Goal: Task Accomplishment & Management: Manage account settings

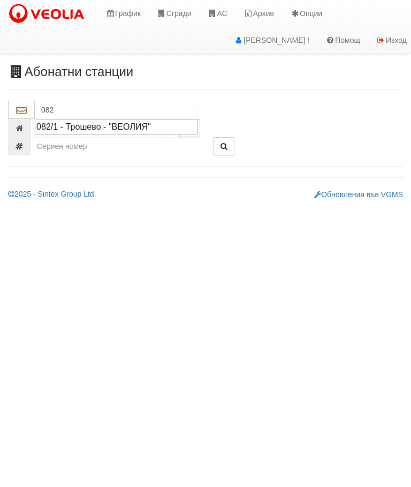
click at [115, 126] on div "082/1 - Трошево - "ВЕОЛИЯ"" at bounding box center [116, 126] width 160 height 12
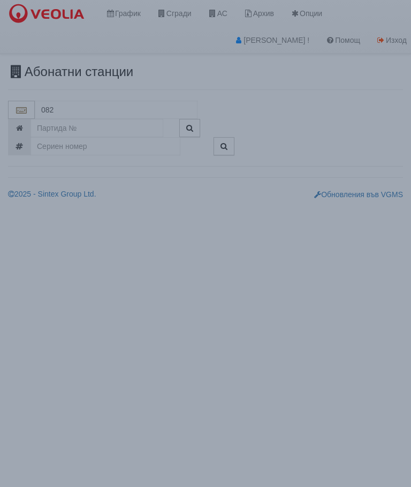
type input "082/1 - Трошево - "ВЕОЛИЯ""
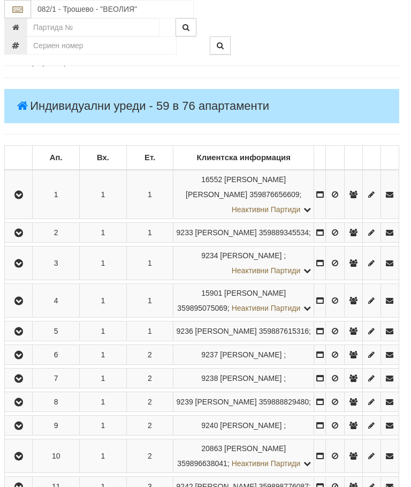
scroll to position [137, 3]
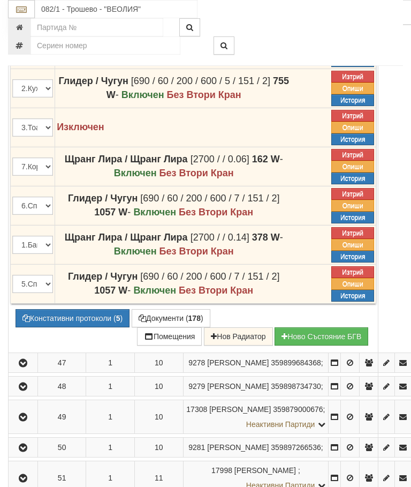
scroll to position [1840, 0]
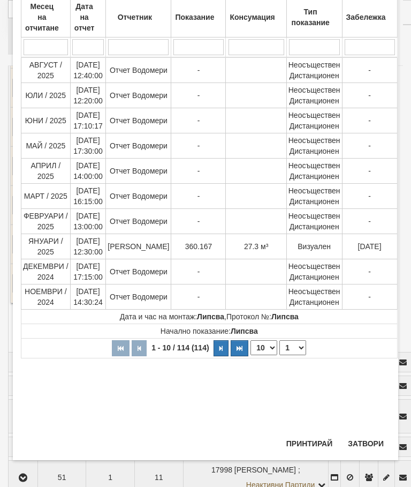
scroll to position [394, 0]
click at [372, 437] on button "Затвори" at bounding box center [366, 443] width 49 height 17
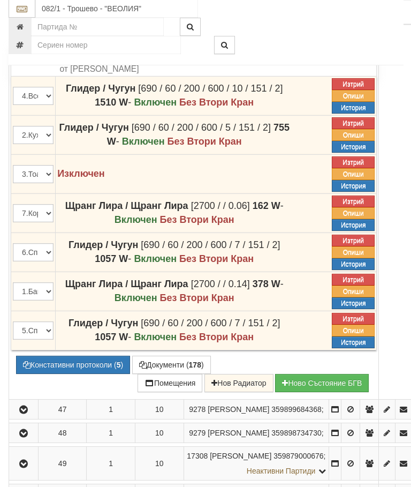
scroll to position [1793, 0]
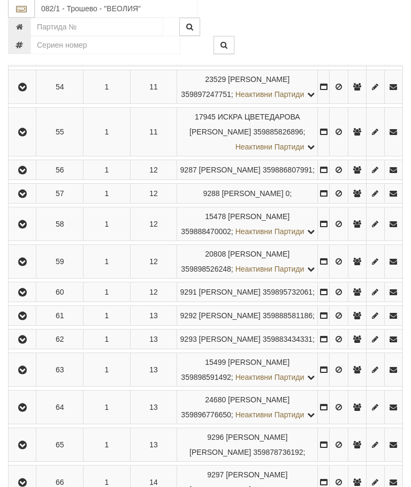
scroll to position [1875, 0]
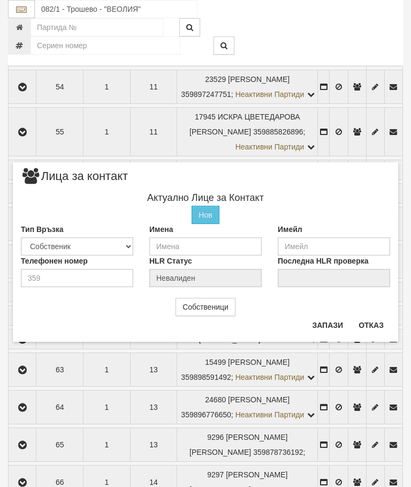
click at [384, 327] on button "Отказ" at bounding box center [371, 324] width 38 height 17
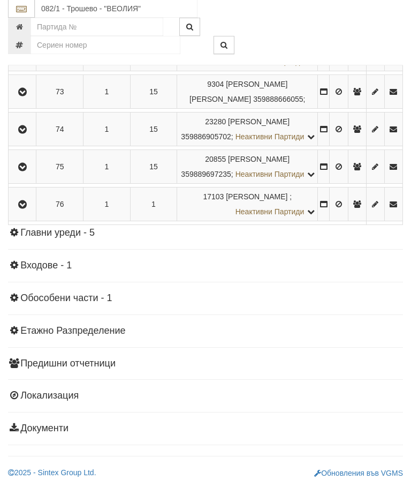
scroll to position [2918, 0]
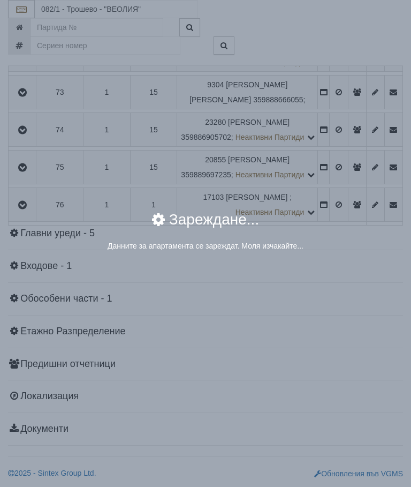
click at [337, 398] on div "× Зареждане... Данните за апартамента се зареждат. Моля изчакайте..." at bounding box center [205, 243] width 411 height 487
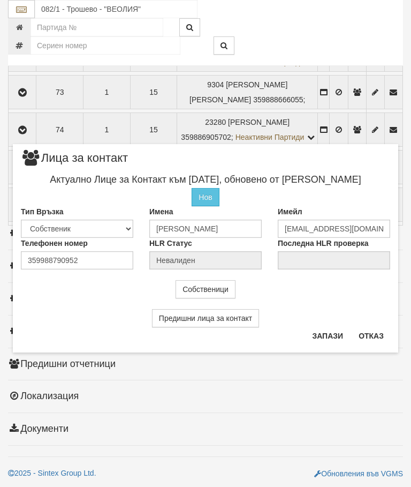
click at [377, 331] on button "Отказ" at bounding box center [371, 335] width 38 height 17
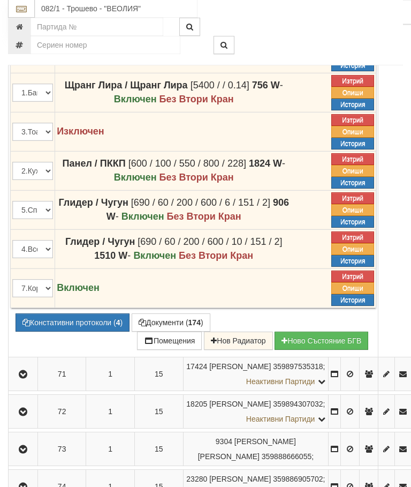
scroll to position [2610, 0]
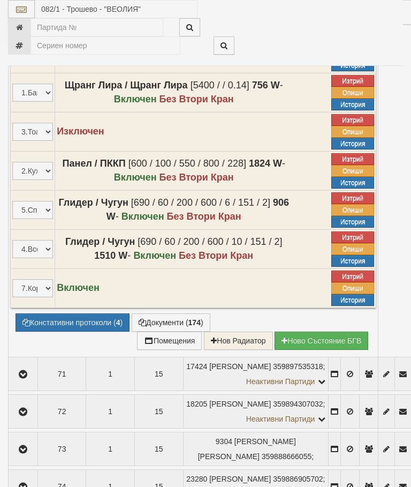
select select "10"
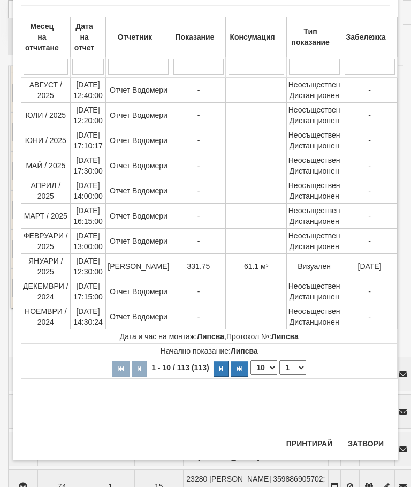
scroll to position [780, 0]
click at [292, 367] on select "1 2 3 4 5 6 7 8 9 10 11 12" at bounding box center [293, 367] width 27 height 15
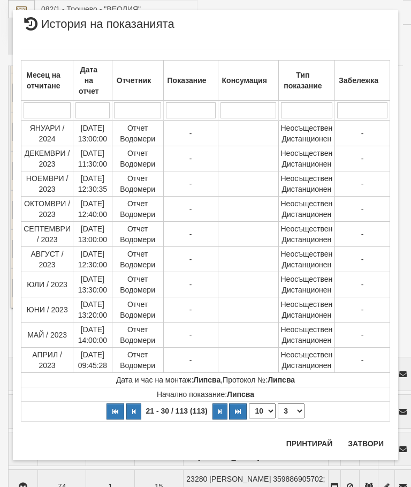
scroll to position [17, 0]
click at [296, 411] on select "1 2 3 4 5 6 7 8 9 10 11 12" at bounding box center [291, 410] width 27 height 15
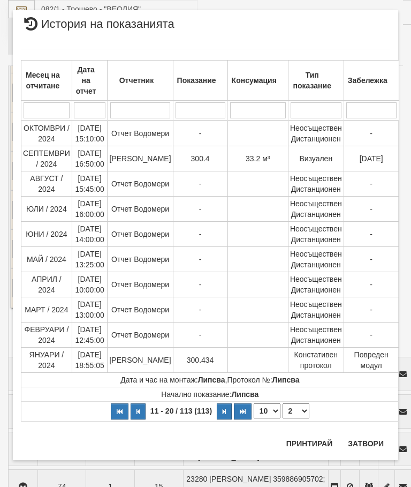
click at [298, 404] on select "1 2 3 4 5 6 7 8 9 10 11 12" at bounding box center [296, 410] width 27 height 15
select select "1"
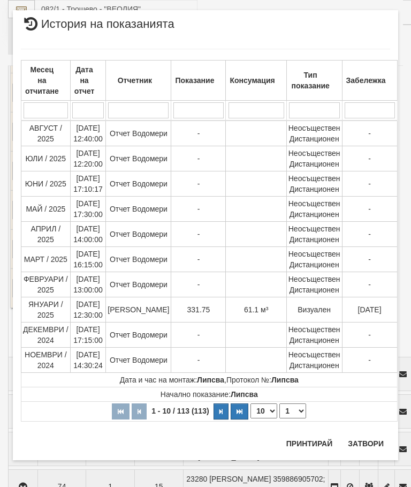
click at [366, 435] on button "Затвори" at bounding box center [366, 443] width 49 height 17
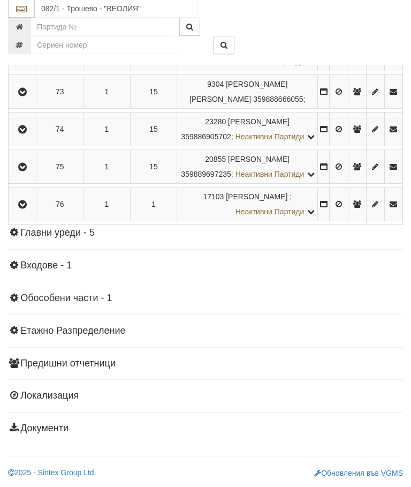
scroll to position [2978, 0]
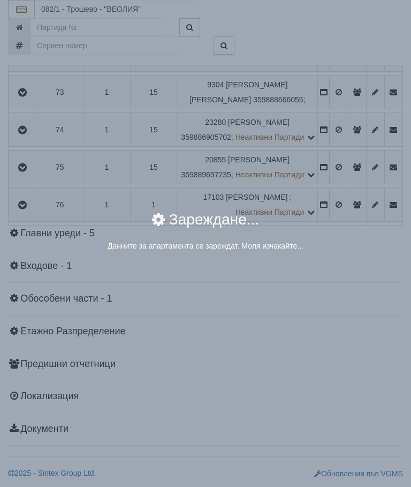
click at [341, 341] on div "× Зареждане... Данните за апартамента се зареждат. Моля изчакайте..." at bounding box center [205, 243] width 411 height 487
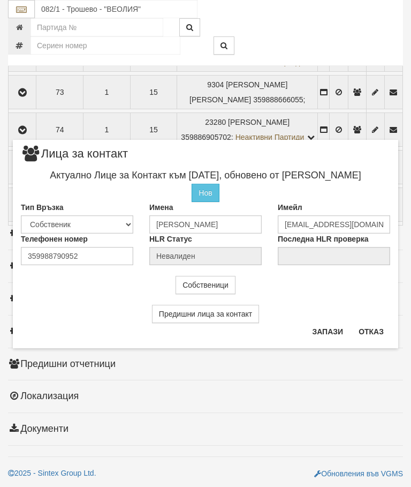
click at [378, 327] on button "Отказ" at bounding box center [371, 331] width 38 height 17
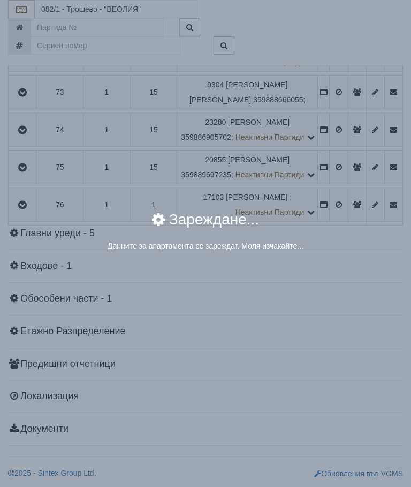
click at [346, 339] on div "× Зареждане... Данните за апартамента се зареждат. Моля изчакайте..." at bounding box center [205, 243] width 411 height 487
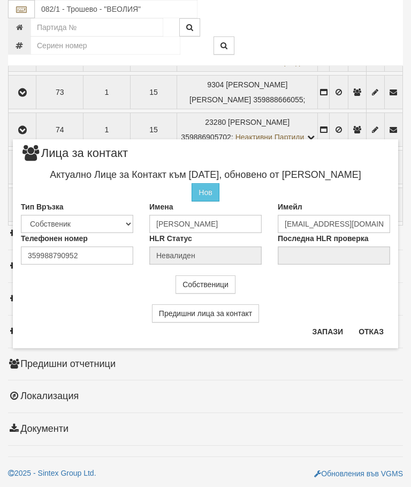
click at [377, 326] on button "Отказ" at bounding box center [371, 331] width 38 height 17
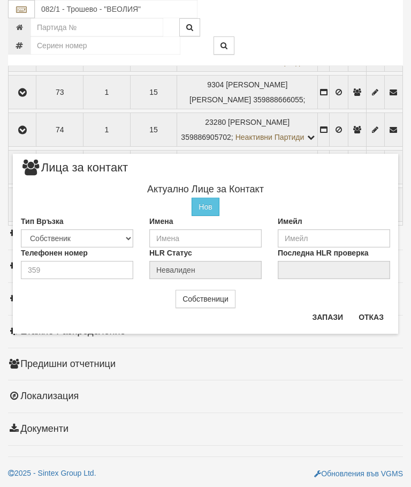
click at [381, 314] on button "Отказ" at bounding box center [371, 316] width 38 height 17
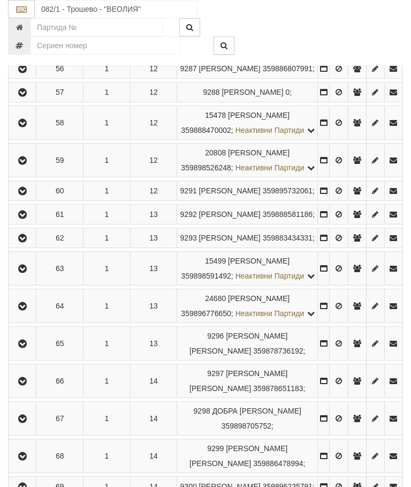
scroll to position [1958, 0]
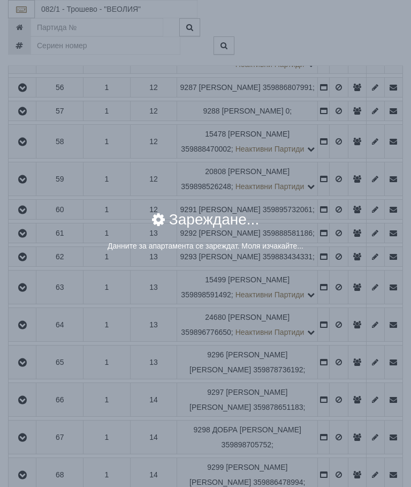
click at [342, 318] on div "× Зареждане... Данните за апартамента се зареждат. Моля изчакайте..." at bounding box center [205, 243] width 411 height 487
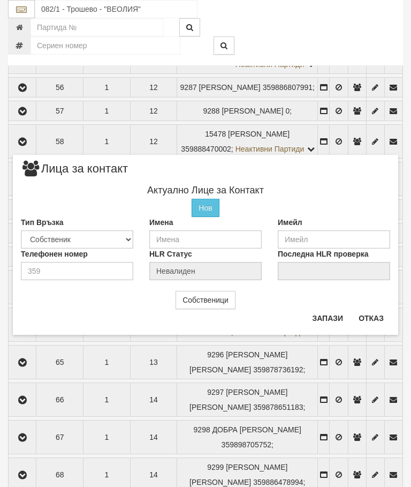
click at [379, 313] on button "Отказ" at bounding box center [371, 317] width 38 height 17
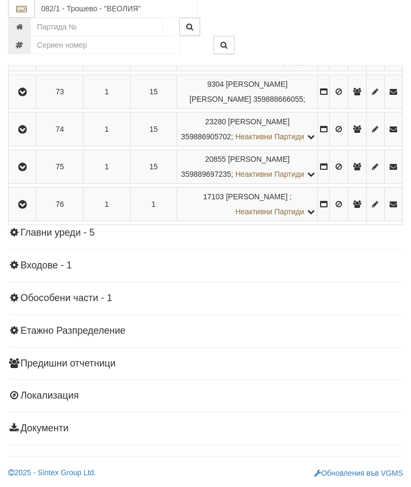
scroll to position [3002, 0]
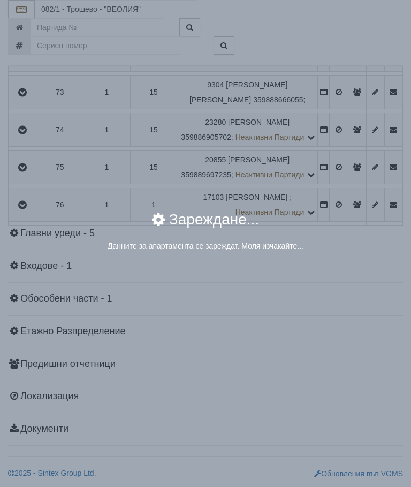
click at [342, 367] on div "× Зареждане... Данните за апартамента се зареждат. Моля изчакайте..." at bounding box center [205, 243] width 411 height 487
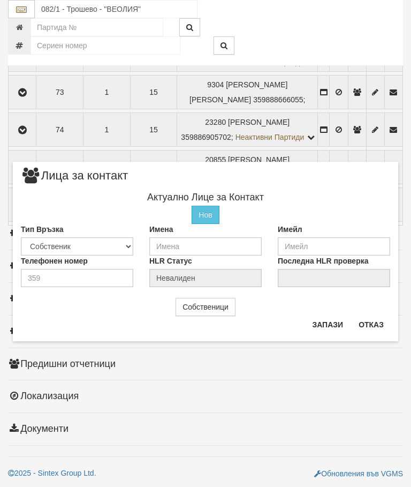
click at [384, 327] on button "Отказ" at bounding box center [371, 324] width 38 height 17
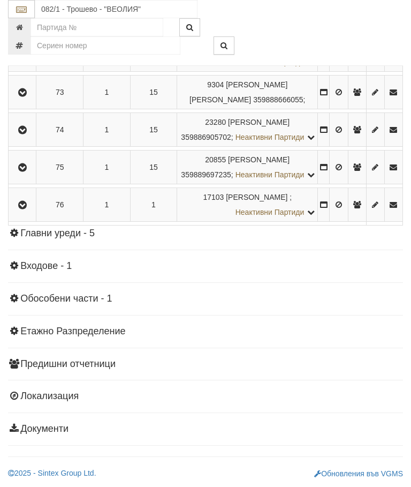
click at [28, 21] on icon "button" at bounding box center [22, 17] width 13 height 7
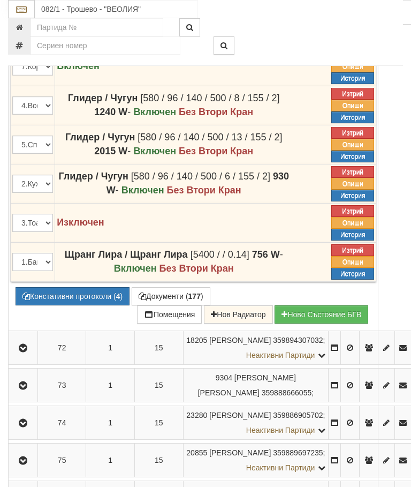
scroll to position [2645, 0]
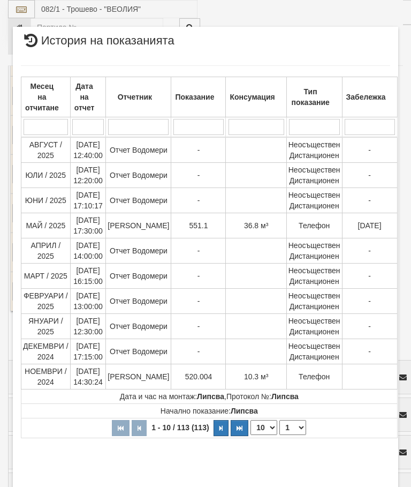
click at [291, 424] on select "1 2 3 4 5 6 7 8 9 10 11 12" at bounding box center [293, 427] width 27 height 15
select select "2"
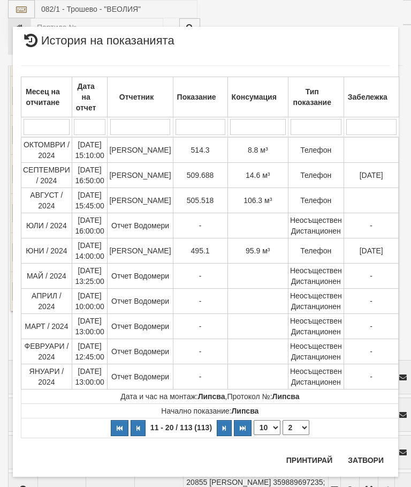
click at [363, 462] on button "Затвори" at bounding box center [366, 459] width 49 height 17
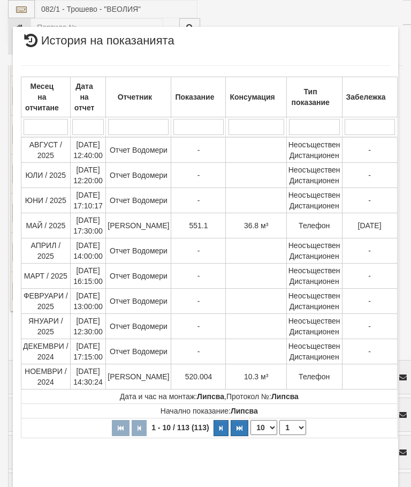
select select "10"
select select "1"
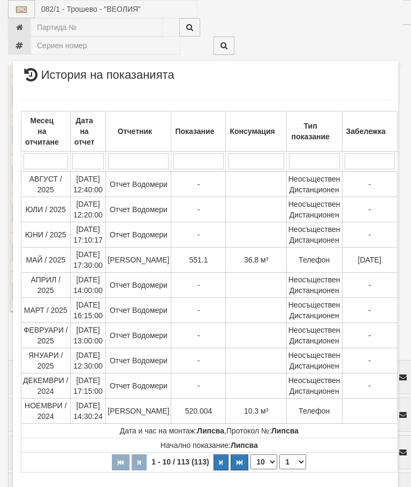
scroll to position [754, 0]
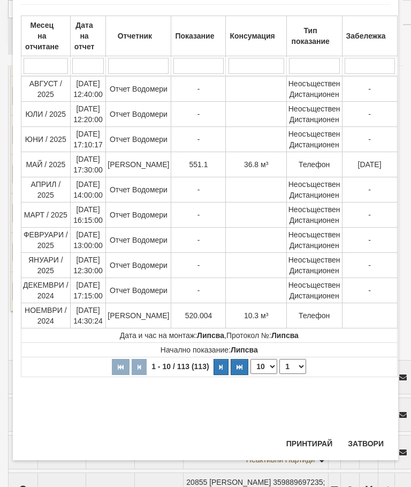
click at [367, 443] on button "Затвори" at bounding box center [366, 443] width 49 height 17
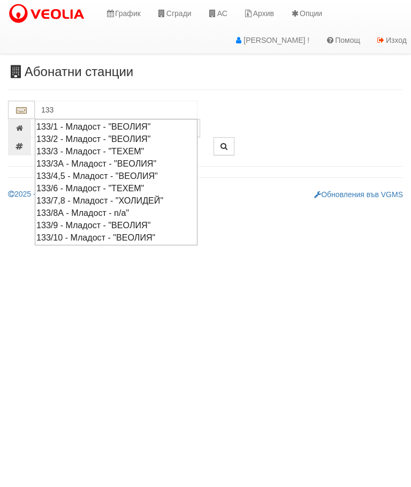
click at [165, 173] on div "133/4,5 - Младост - "ВЕОЛИЯ"" at bounding box center [116, 176] width 160 height 12
type input "133/4,5 - Младост - "ВЕОЛИЯ""
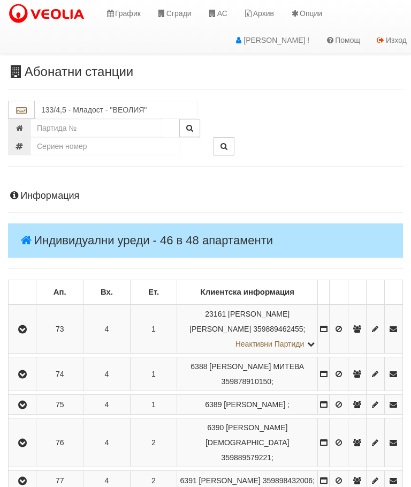
click at [29, 326] on icon "button" at bounding box center [22, 329] width 13 height 7
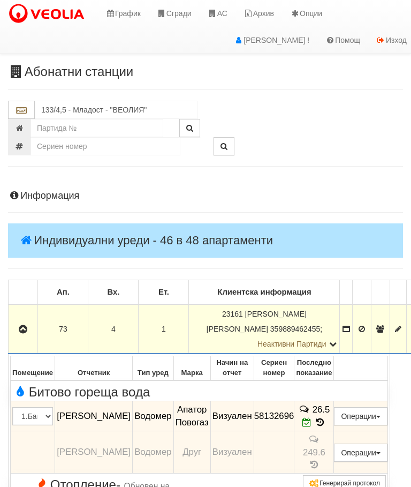
click at [47, 316] on td "73" at bounding box center [63, 328] width 50 height 49
click at [21, 333] on icon "button" at bounding box center [23, 329] width 13 height 7
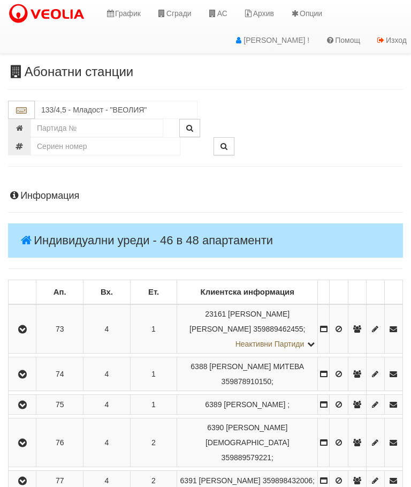
click at [25, 378] on icon "button" at bounding box center [22, 374] width 13 height 7
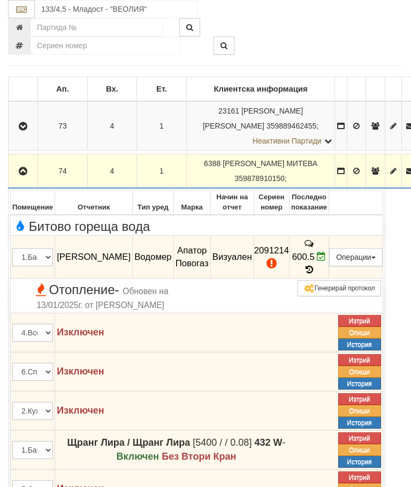
scroll to position [214, 0]
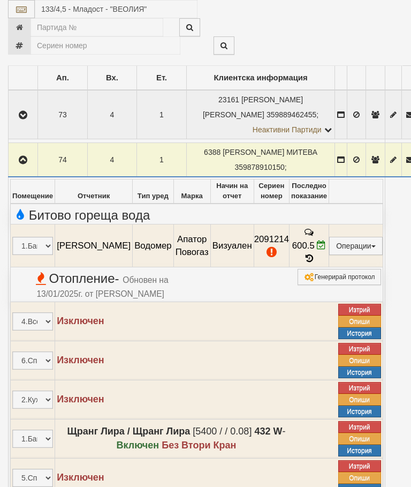
select select "10"
select select "1"
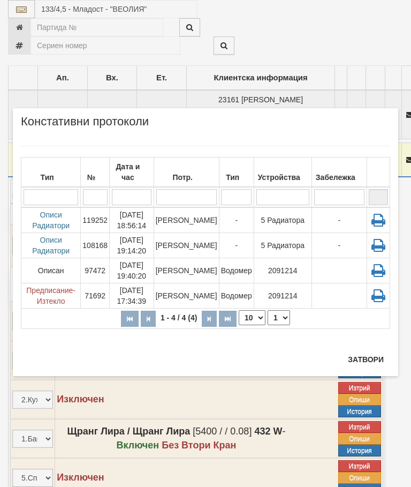
click at [374, 345] on div "Тип № Дата и час Потр. Тип Устройства Забележка 1 - 4 / 4 (4) 10 20 30 40 1 Опи…" at bounding box center [205, 241] width 369 height 213
click at [369, 358] on button "Затвори" at bounding box center [366, 359] width 49 height 17
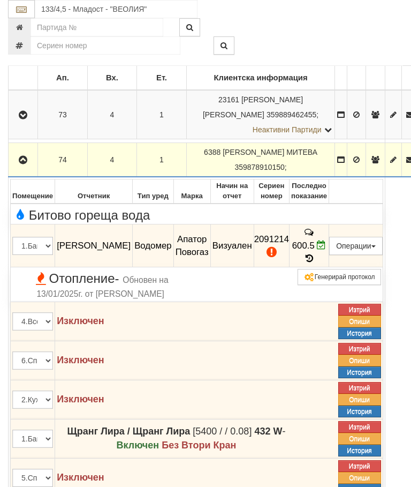
click at [0, 0] on button "Редакция / Протокол" at bounding box center [0, 0] width 0 height 0
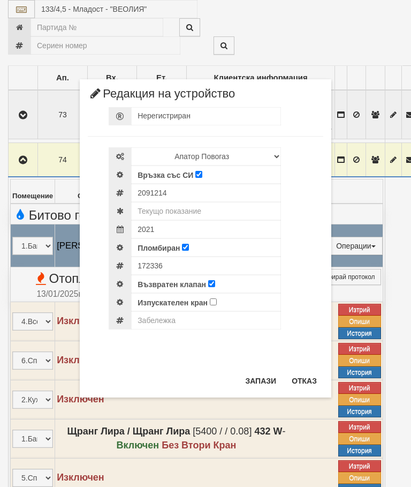
click at [308, 381] on button "Отказ" at bounding box center [304, 380] width 38 height 17
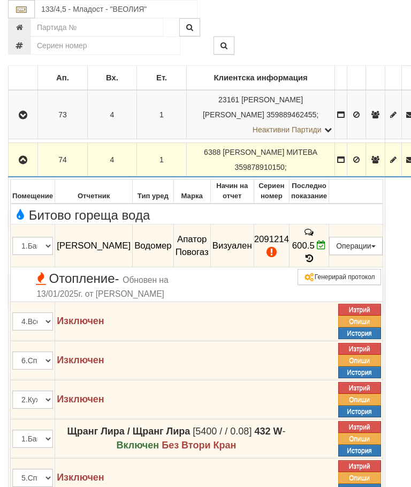
click at [19, 149] on td at bounding box center [23, 160] width 29 height 34
click at [22, 156] on icon "button" at bounding box center [23, 159] width 13 height 7
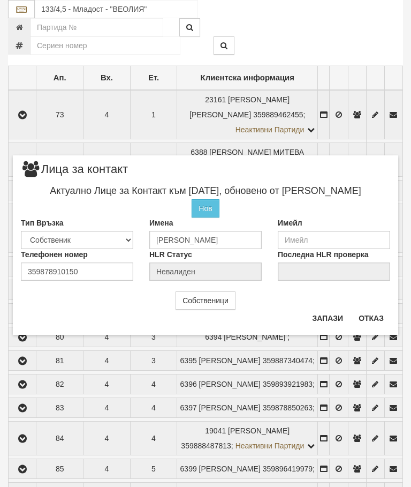
click at [387, 310] on button "Отказ" at bounding box center [371, 317] width 38 height 17
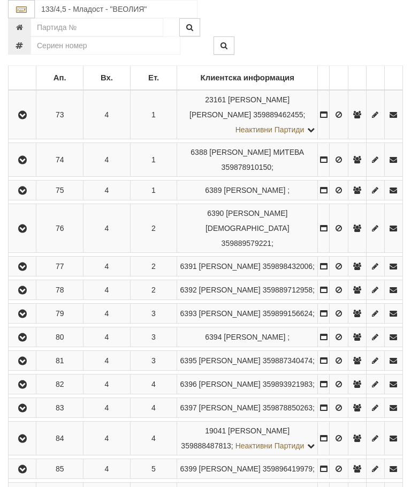
click at [24, 194] on icon "button" at bounding box center [22, 190] width 13 height 7
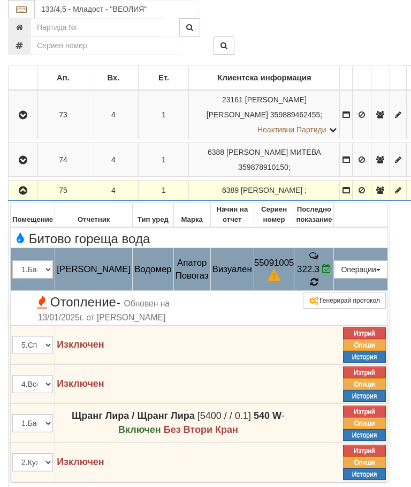
click at [318, 277] on icon at bounding box center [314, 281] width 7 height 9
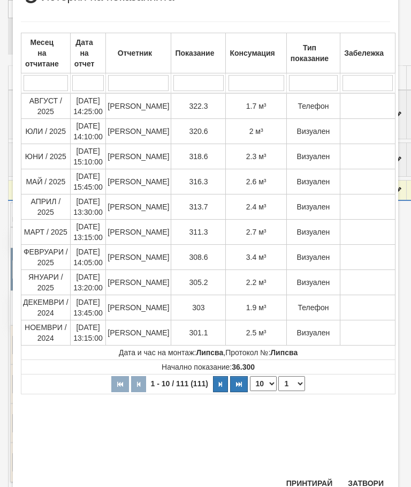
scroll to position [261, 0]
click at [364, 478] on button "Затвори" at bounding box center [366, 483] width 49 height 17
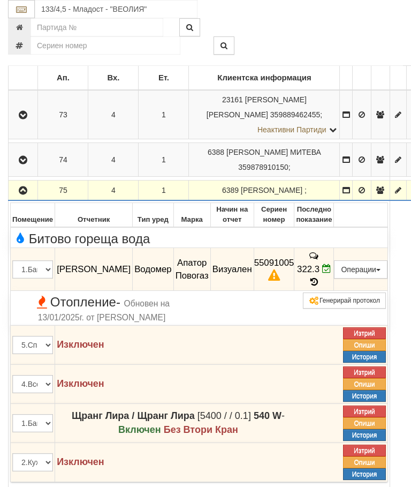
click at [82, 486] on button "Констативни протоколи ( 2 )" at bounding box center [73, 496] width 114 height 18
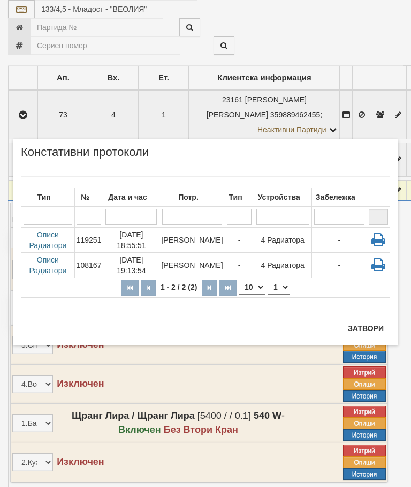
click at [380, 308] on div "Тип № Дата и час Потр. Тип Устройства Забележка 1 - 2 / 2 (2) 10 20 30 40 1 Опи…" at bounding box center [205, 241] width 369 height 152
click at [372, 324] on button "Затвори" at bounding box center [366, 328] width 49 height 17
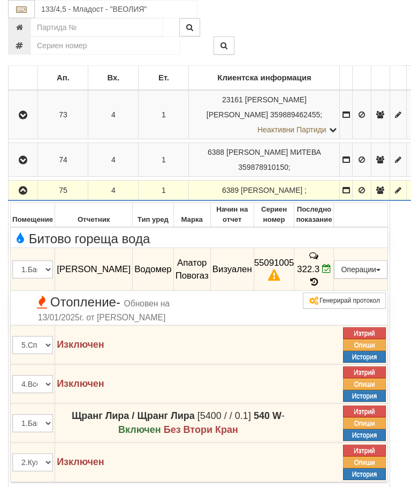
click at [17, 191] on button "button" at bounding box center [23, 190] width 26 height 16
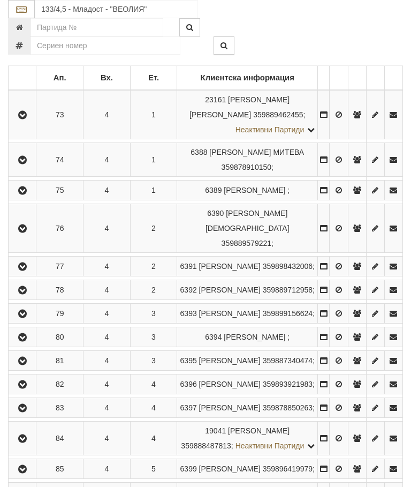
click at [34, 236] on button "button" at bounding box center [22, 228] width 24 height 16
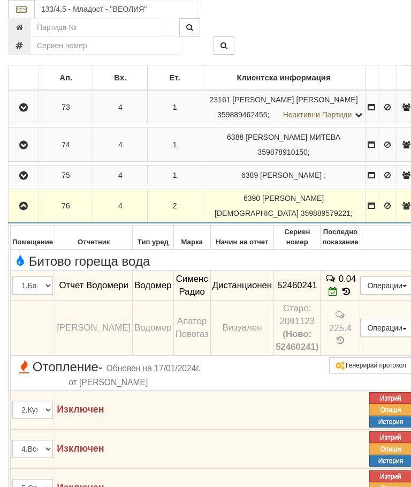
click at [26, 202] on icon "button" at bounding box center [23, 205] width 13 height 7
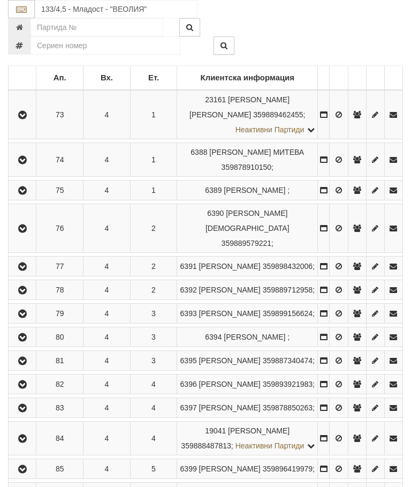
click at [21, 270] on icon "button" at bounding box center [22, 266] width 13 height 7
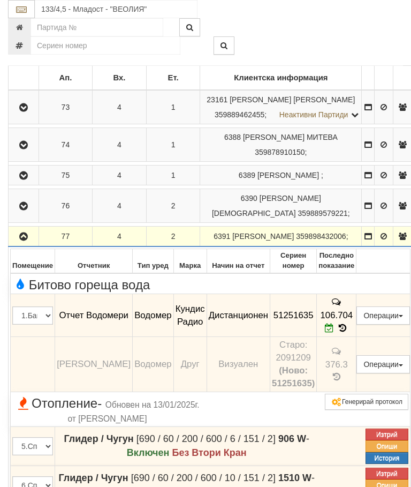
click at [18, 240] on icon "button" at bounding box center [23, 236] width 13 height 7
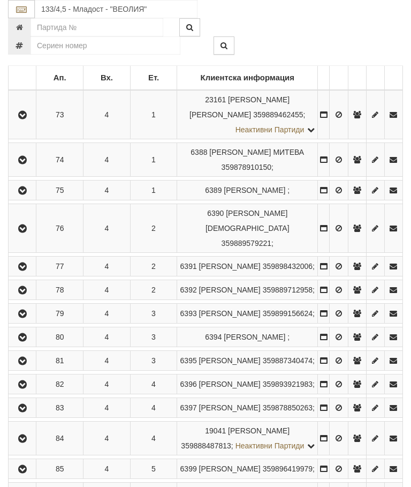
click at [26, 294] on icon "button" at bounding box center [22, 289] width 13 height 7
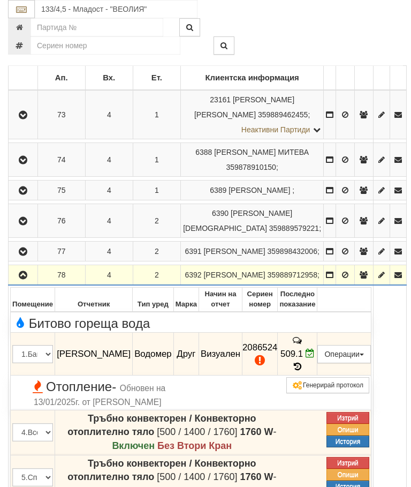
click at [0, 0] on button "Редакция / Протокол" at bounding box center [0, 0] width 0 height 0
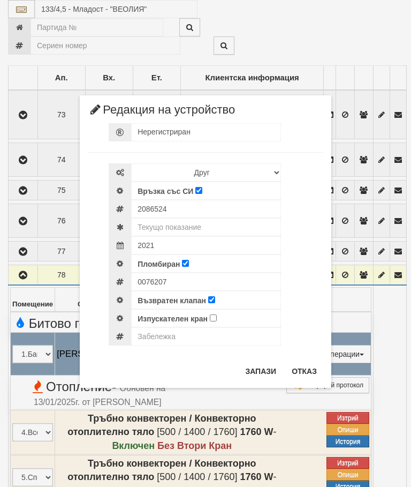
click at [312, 368] on button "Отказ" at bounding box center [304, 371] width 38 height 17
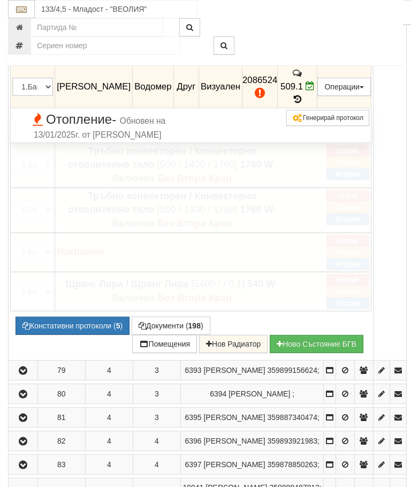
scroll to position [490, 0]
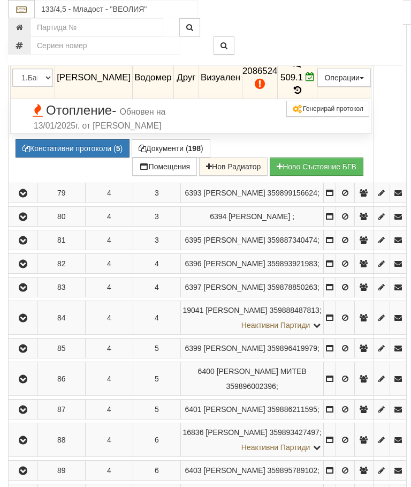
click at [80, 157] on button "Констативни протоколи ( 5 )" at bounding box center [73, 148] width 114 height 18
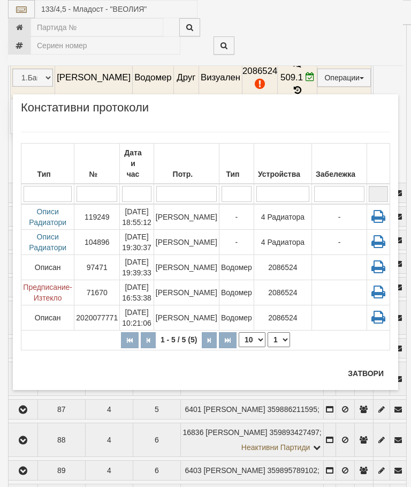
click at [366, 368] on button "Затвори" at bounding box center [366, 373] width 49 height 17
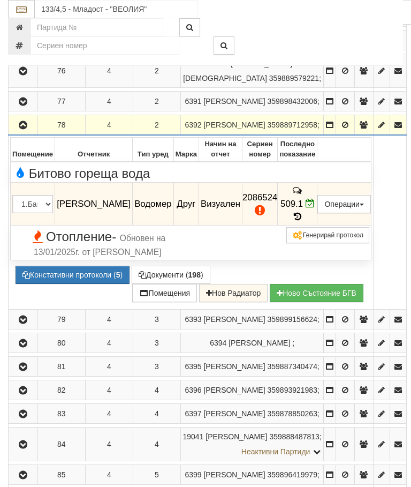
scroll to position [365, 0]
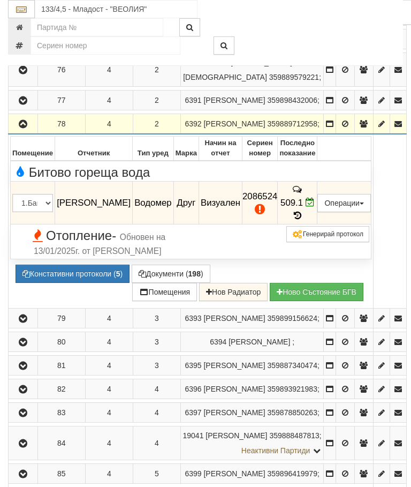
click at [24, 132] on button "button" at bounding box center [23, 124] width 26 height 16
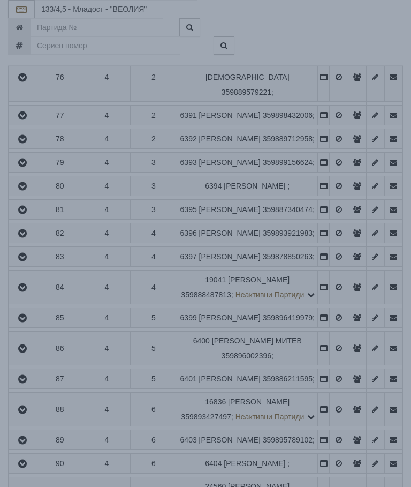
click at [336, 161] on div "× Зареждане... Данните за апартамента се зареждат. Моля изчакайте..." at bounding box center [206, 134] width 402 height 269
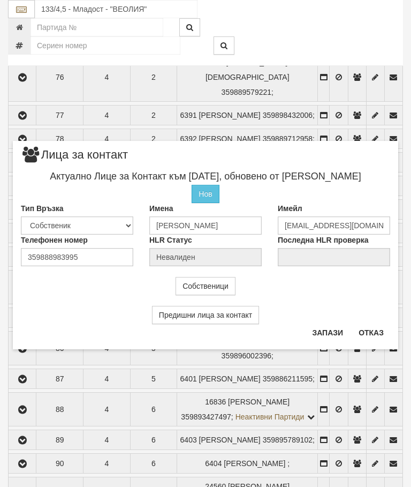
click at [376, 328] on button "Отказ" at bounding box center [371, 332] width 38 height 17
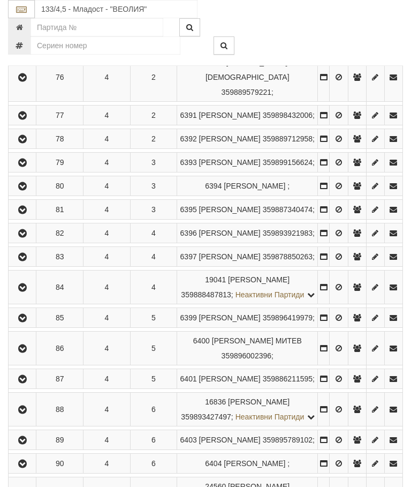
click at [27, 167] on icon "button" at bounding box center [22, 162] width 13 height 7
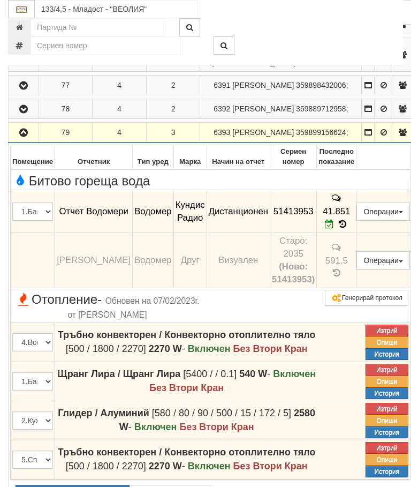
click at [31, 140] on button "button" at bounding box center [23, 132] width 27 height 16
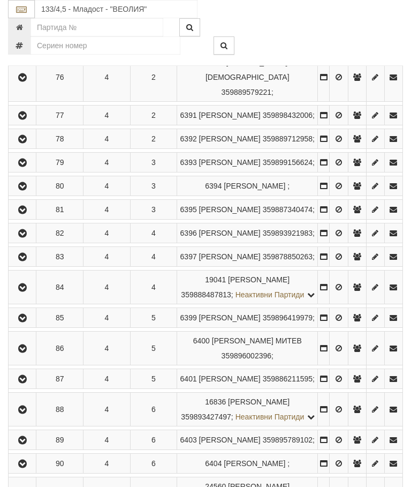
click at [22, 190] on icon "button" at bounding box center [22, 186] width 13 height 7
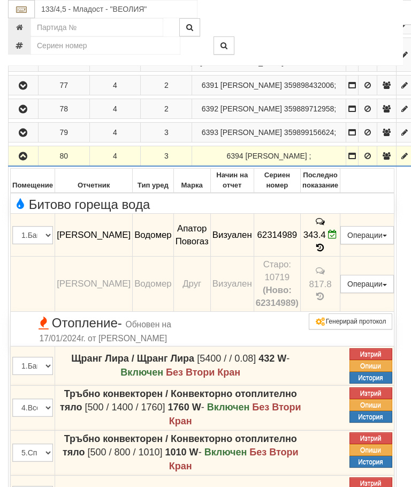
click at [25, 160] on icon "button" at bounding box center [23, 156] width 13 height 7
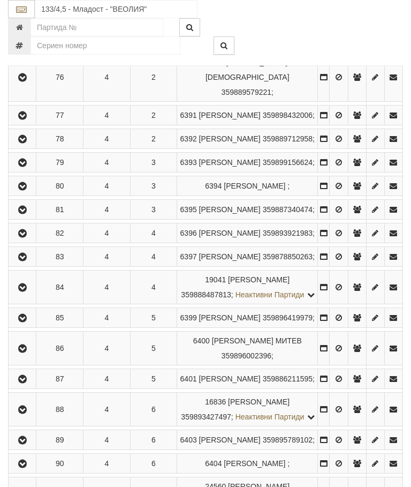
click at [26, 214] on icon "button" at bounding box center [22, 209] width 13 height 7
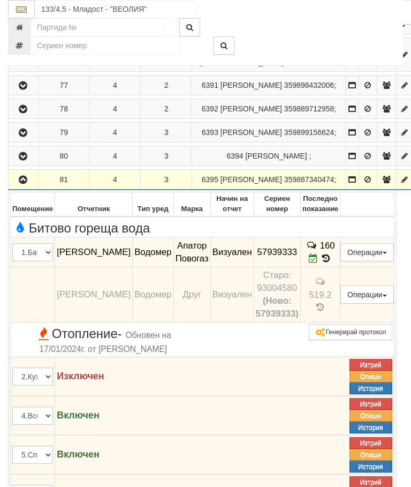
click at [24, 184] on icon "button" at bounding box center [23, 179] width 13 height 7
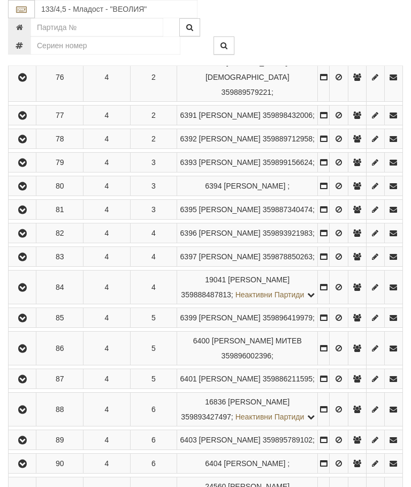
click at [24, 237] on icon "button" at bounding box center [22, 233] width 13 height 7
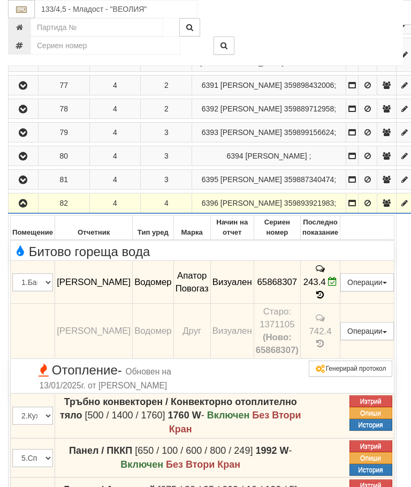
click at [26, 207] on icon "button" at bounding box center [23, 203] width 13 height 7
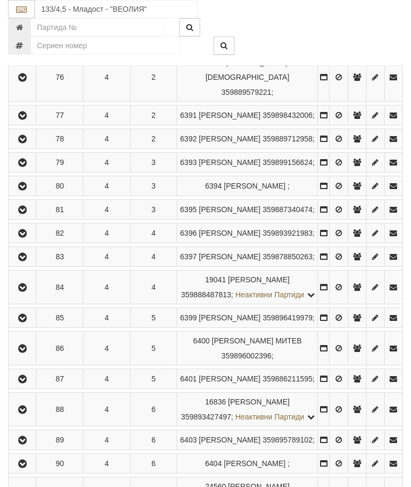
click at [32, 265] on button "button" at bounding box center [22, 256] width 24 height 16
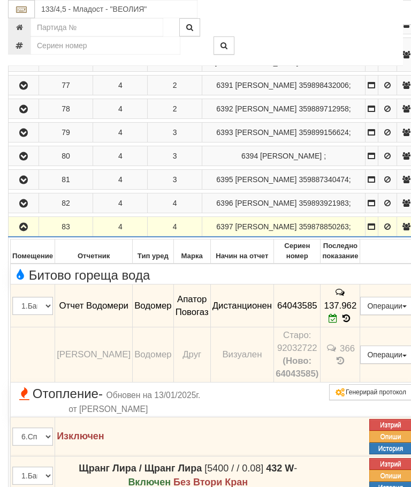
click at [26, 231] on icon "button" at bounding box center [23, 226] width 13 height 7
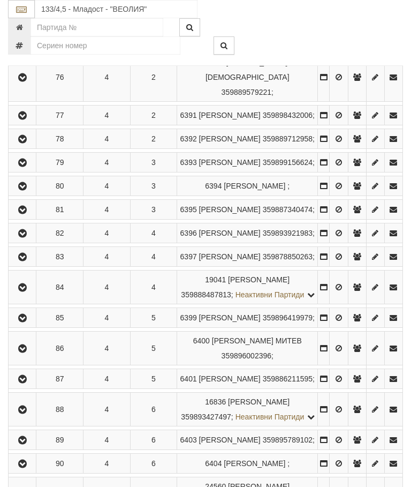
click at [34, 295] on button "button" at bounding box center [22, 287] width 24 height 16
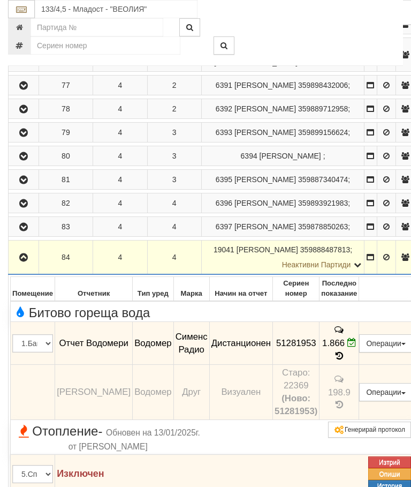
click at [27, 261] on icon "button" at bounding box center [23, 257] width 13 height 7
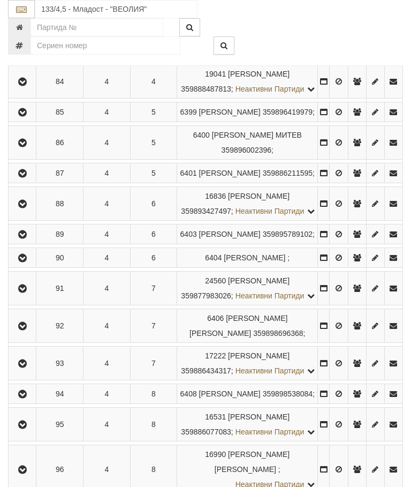
scroll to position [608, 0]
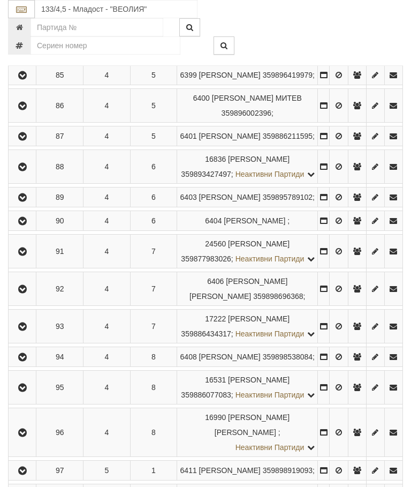
click at [28, 79] on icon "button" at bounding box center [22, 75] width 13 height 7
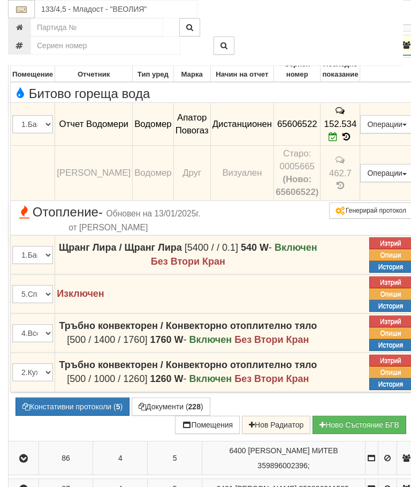
click at [20, 49] on icon "button" at bounding box center [23, 45] width 13 height 7
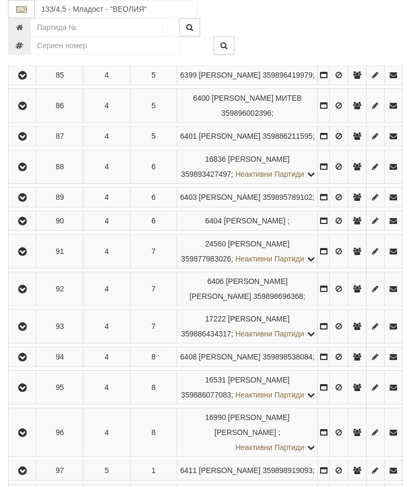
click at [21, 110] on icon "button" at bounding box center [22, 105] width 13 height 7
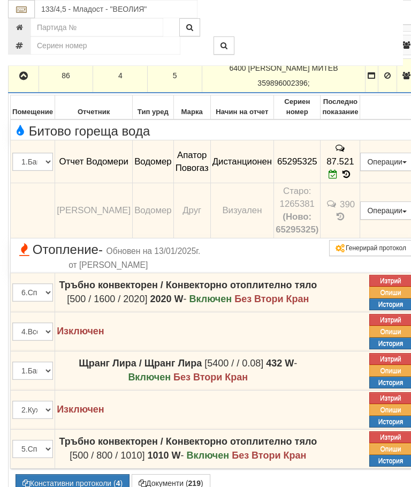
click at [26, 84] on button "button" at bounding box center [23, 75] width 27 height 16
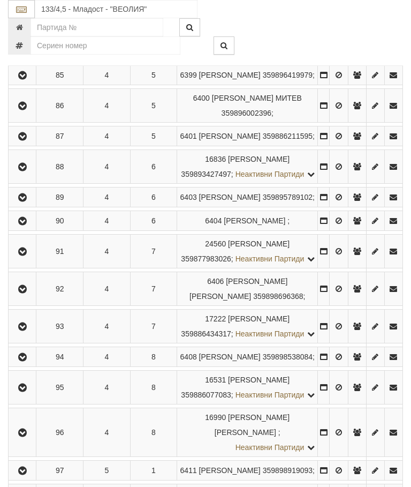
click at [27, 140] on icon "button" at bounding box center [22, 136] width 13 height 7
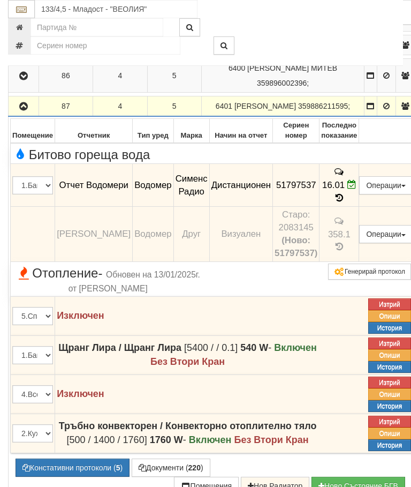
click at [26, 110] on icon "button" at bounding box center [23, 106] width 13 height 7
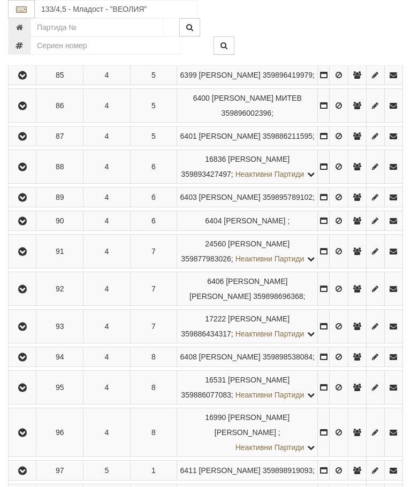
click at [22, 175] on button "button" at bounding box center [22, 166] width 24 height 16
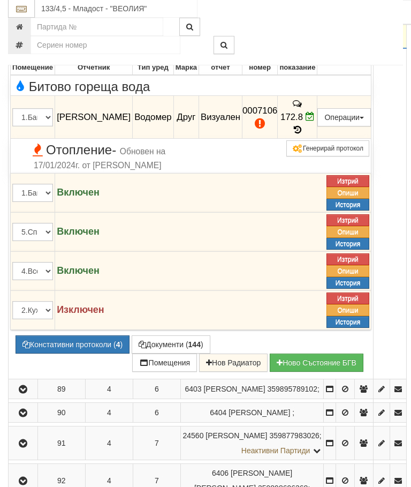
click at [84, 354] on button "Констативни протоколи ( 4 )" at bounding box center [73, 345] width 114 height 18
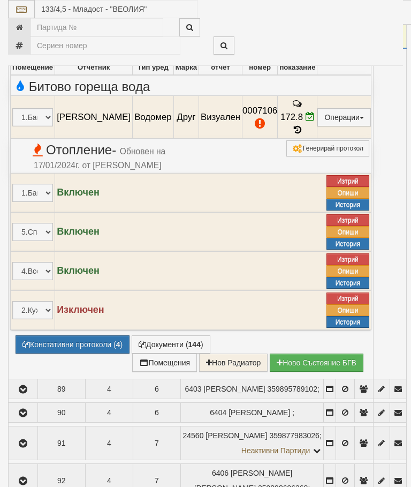
select select "10"
select select "1"
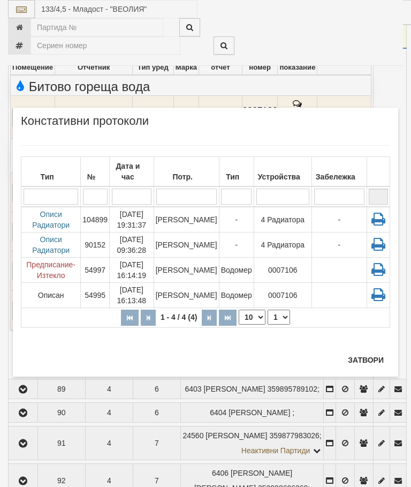
click at [363, 353] on button "Затвори" at bounding box center [366, 359] width 49 height 17
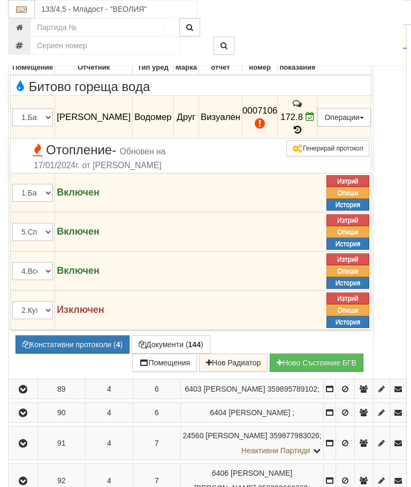
click at [0, 0] on button "Редакция / Протокол" at bounding box center [0, 0] width 0 height 0
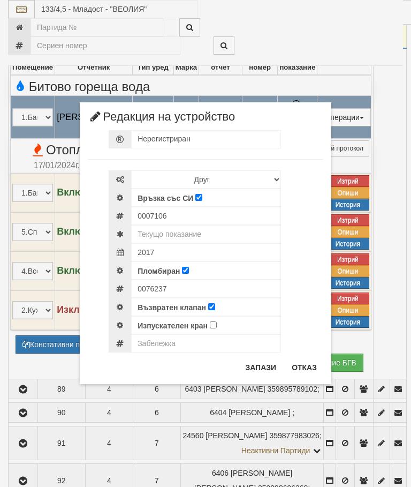
click at [311, 366] on button "Отказ" at bounding box center [304, 367] width 38 height 17
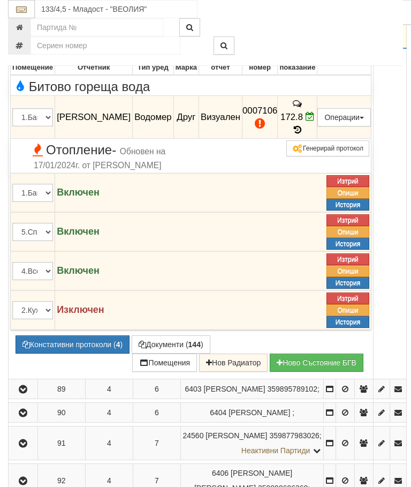
click at [21, 35] on icon "button" at bounding box center [23, 31] width 13 height 7
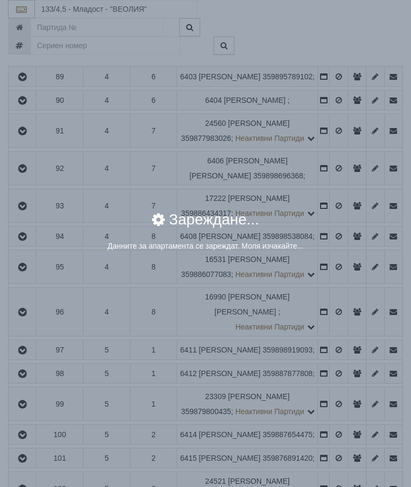
click at [338, 190] on div "× Зареждане... Данните за апартамента се зареждат. Моля изчакайте..." at bounding box center [206, 134] width 402 height 269
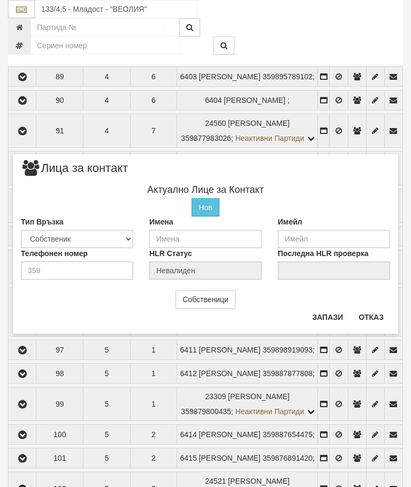
click at [365, 318] on button "Отказ" at bounding box center [371, 316] width 38 height 17
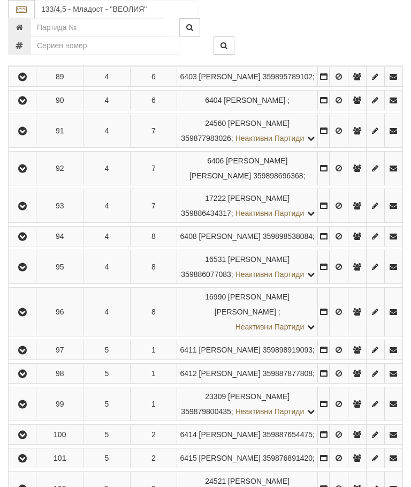
click at [12, 85] on button "button" at bounding box center [22, 77] width 24 height 16
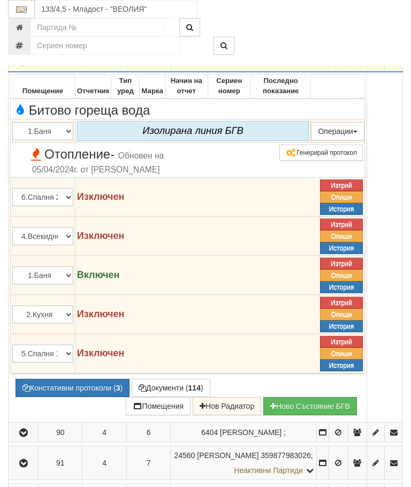
click at [21, 66] on icon "button" at bounding box center [23, 61] width 13 height 7
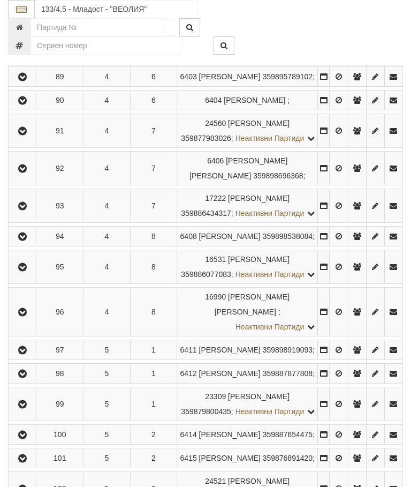
click at [29, 104] on icon "button" at bounding box center [22, 100] width 13 height 7
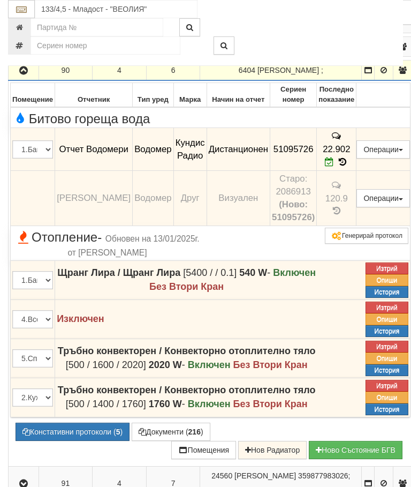
click at [26, 74] on icon "button" at bounding box center [23, 70] width 13 height 7
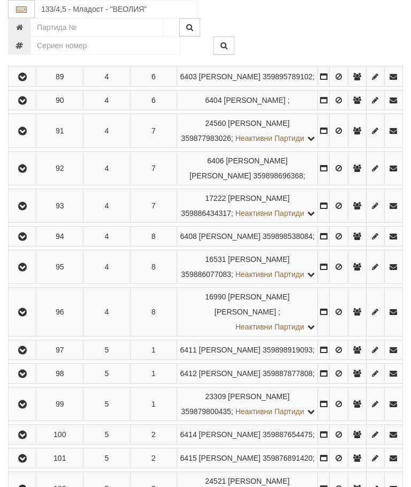
click at [25, 135] on icon "button" at bounding box center [22, 130] width 13 height 7
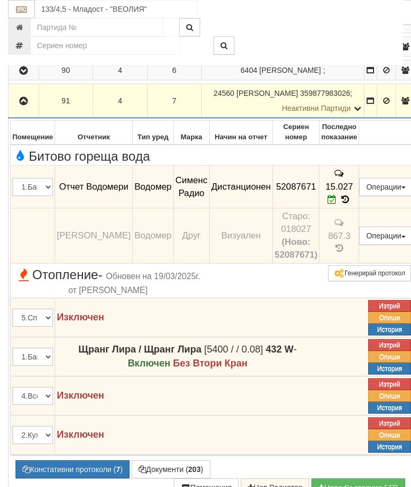
click at [27, 105] on icon "button" at bounding box center [23, 100] width 13 height 7
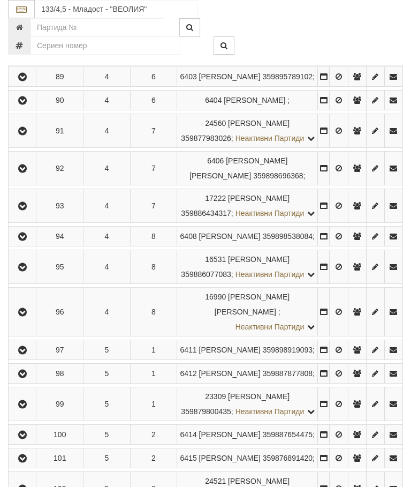
click at [28, 172] on icon "button" at bounding box center [22, 168] width 13 height 7
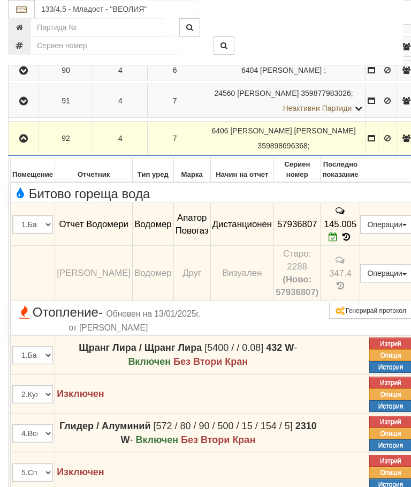
click at [24, 142] on icon "button" at bounding box center [23, 138] width 13 height 7
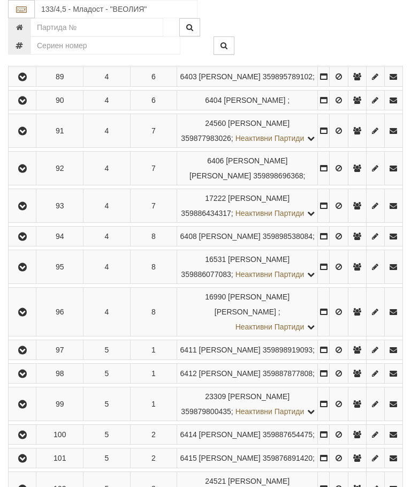
click at [27, 210] on icon "button" at bounding box center [22, 205] width 13 height 7
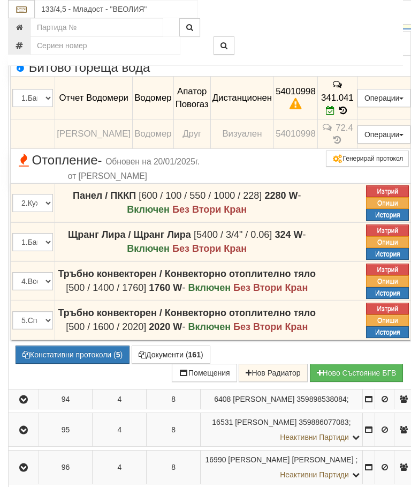
scroll to position [892, 0]
click at [74, 364] on button "Констативни протоколи ( 5 )" at bounding box center [73, 355] width 114 height 18
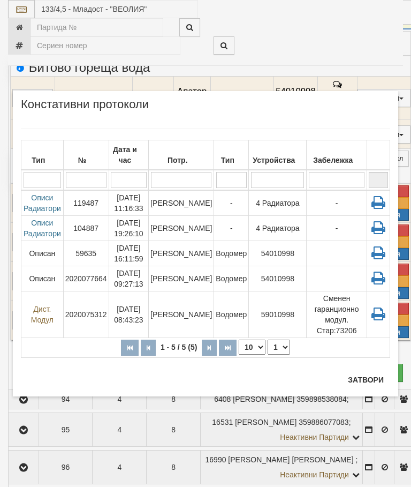
click at [183, 207] on td "[PERSON_NAME]" at bounding box center [181, 203] width 65 height 26
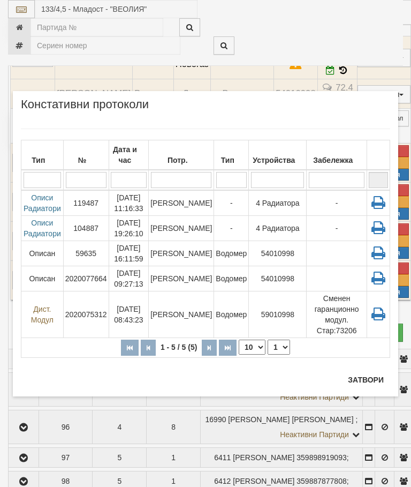
click at [365, 379] on button "Затвори" at bounding box center [366, 379] width 49 height 17
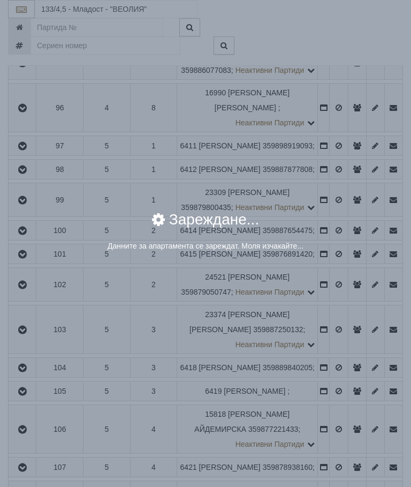
click at [341, 204] on div "× Зареждане... Данните за апартамента се зареждат. Моля изчакайте..." at bounding box center [206, 236] width 386 height 65
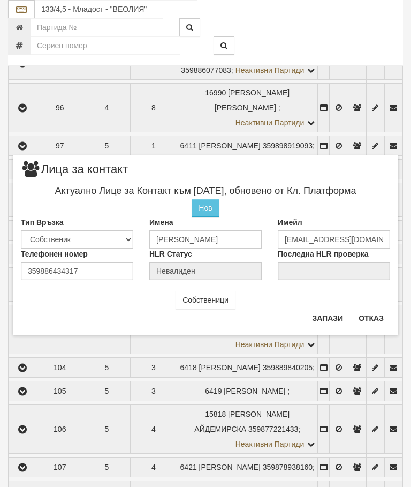
click at [380, 311] on button "Отказ" at bounding box center [371, 317] width 38 height 17
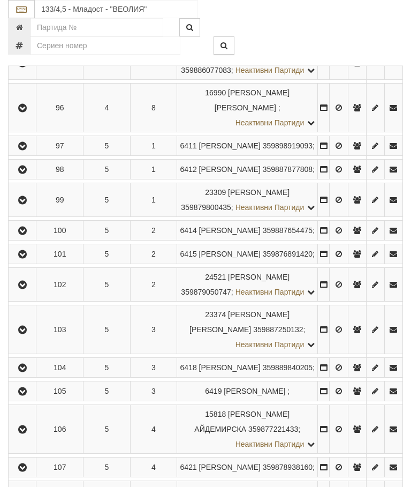
click at [26, 40] on button "button" at bounding box center [22, 32] width 24 height 16
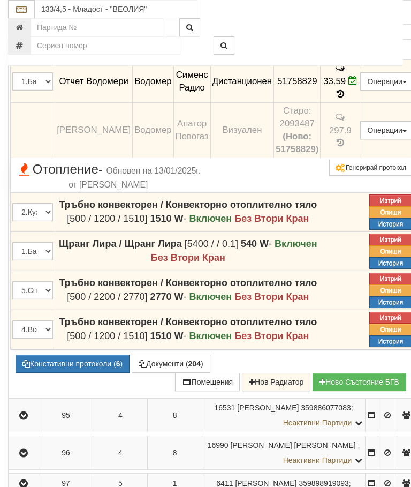
click at [22, 6] on icon "button" at bounding box center [23, 2] width 13 height 7
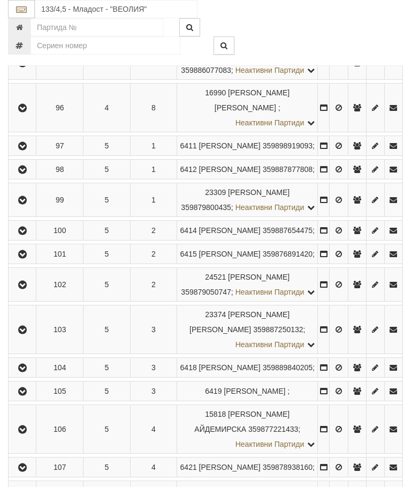
click at [26, 67] on icon "button" at bounding box center [22, 62] width 13 height 7
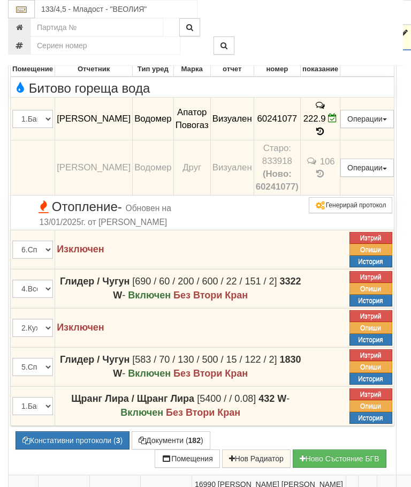
click at [28, 37] on icon "button" at bounding box center [23, 32] width 13 height 7
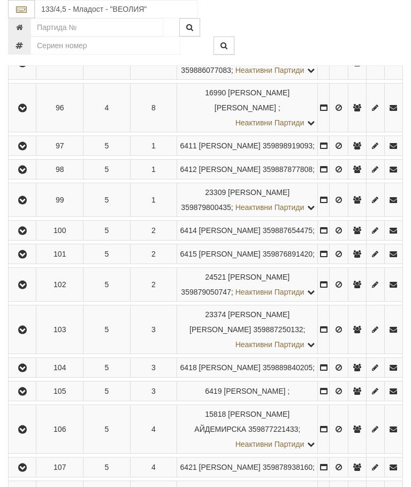
click at [26, 112] on icon "button" at bounding box center [22, 107] width 13 height 7
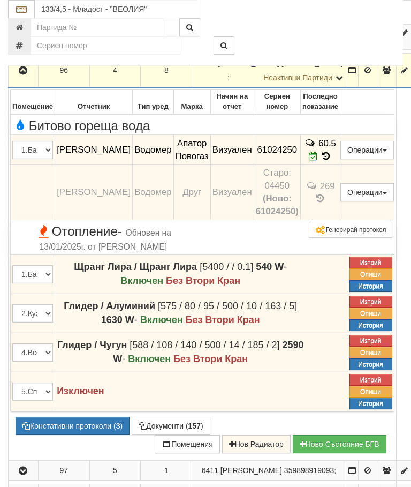
click at [24, 74] on icon "button" at bounding box center [23, 70] width 13 height 7
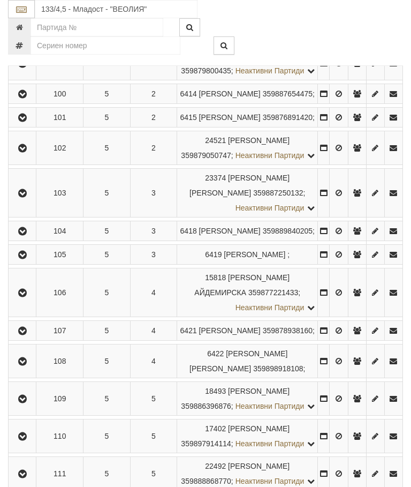
scroll to position [1091, 0]
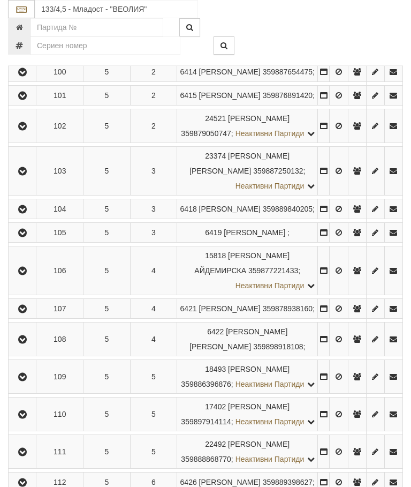
click at [29, 15] on icon "button" at bounding box center [22, 10] width 13 height 7
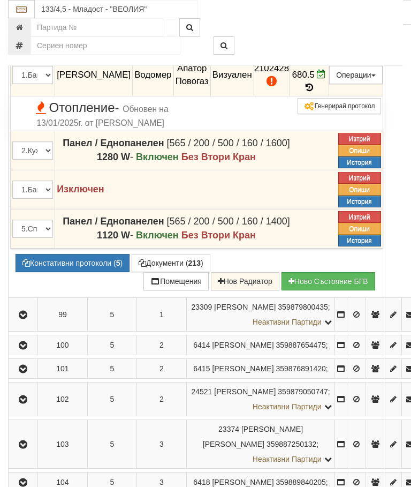
click at [315, 92] on icon at bounding box center [310, 87] width 12 height 9
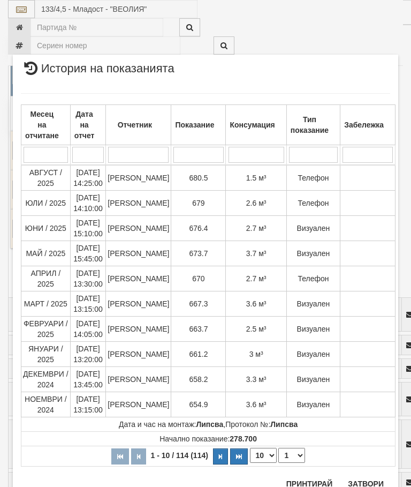
scroll to position [1452, 0]
click at [364, 483] on button "Затвори" at bounding box center [366, 483] width 49 height 17
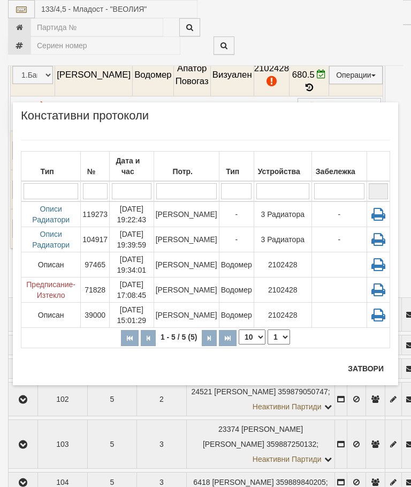
click at [372, 368] on button "Затвори" at bounding box center [366, 368] width 49 height 17
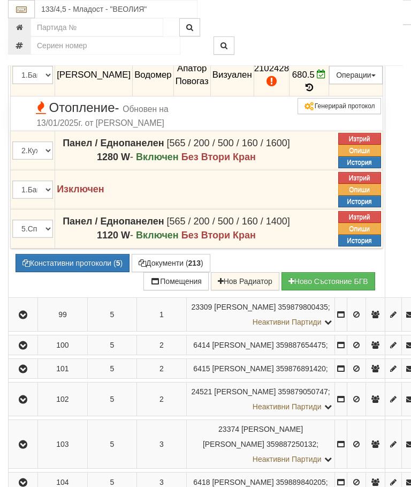
click at [0, 0] on button "Редакция / Протокол" at bounding box center [0, 0] width 0 height 0
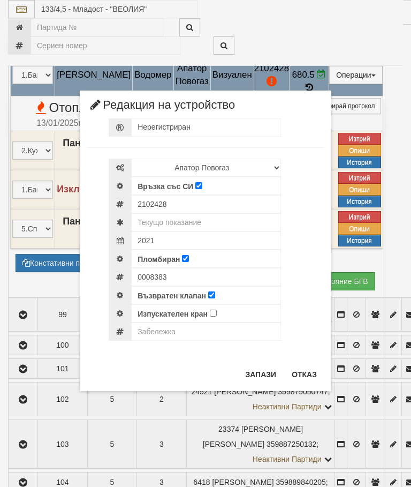
click at [312, 369] on button "Отказ" at bounding box center [304, 374] width 38 height 17
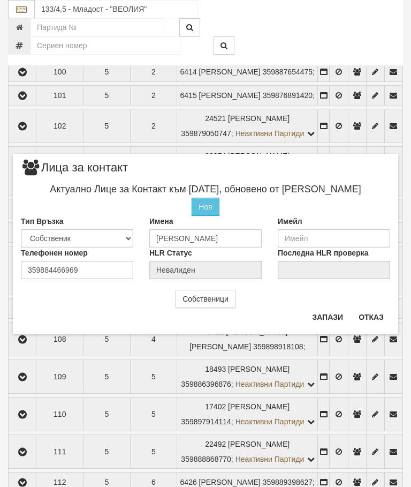
click at [378, 318] on button "Отказ" at bounding box center [371, 316] width 38 height 17
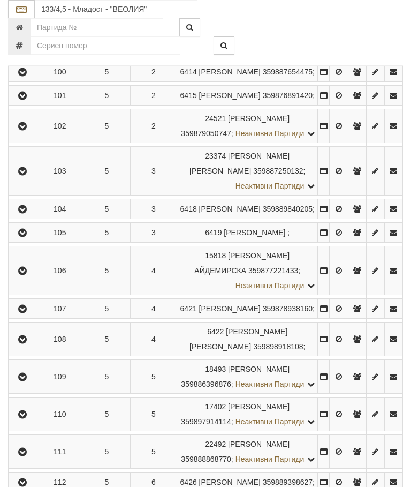
click at [28, 46] on icon "button" at bounding box center [22, 41] width 13 height 7
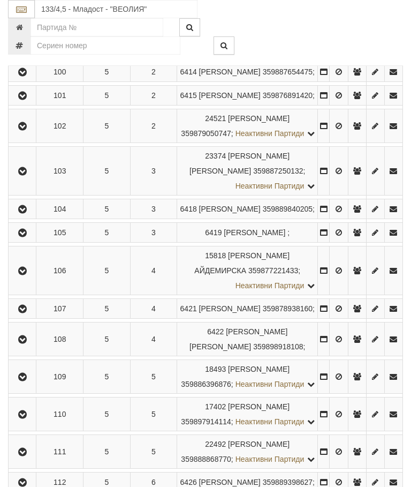
click at [28, 76] on icon "button" at bounding box center [22, 72] width 13 height 7
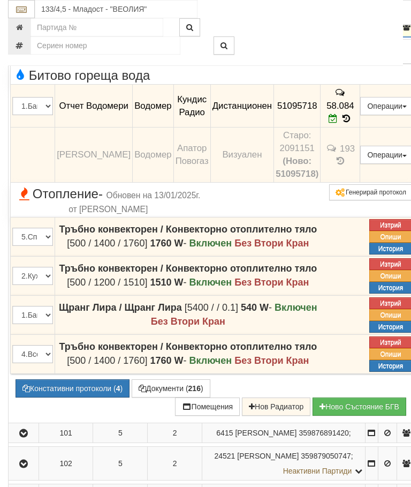
click at [26, 31] on icon "button" at bounding box center [23, 27] width 13 height 7
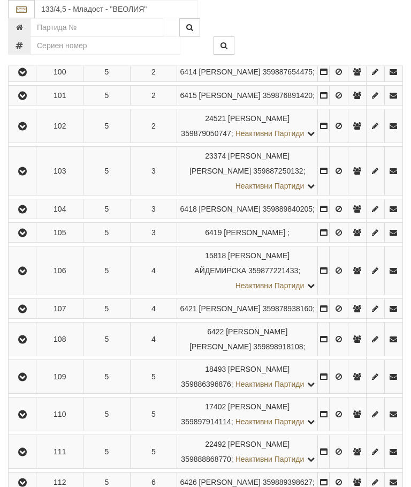
click at [29, 100] on icon "button" at bounding box center [22, 95] width 13 height 7
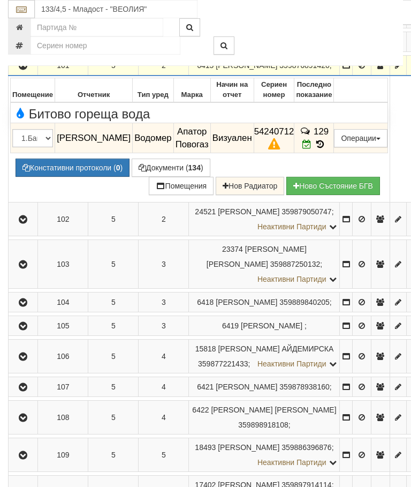
click at [77, 177] on button "Констативни протоколи ( 0 )" at bounding box center [73, 167] width 114 height 18
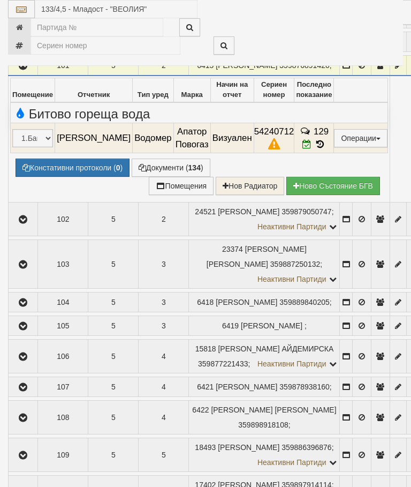
select select "10"
select select "1"
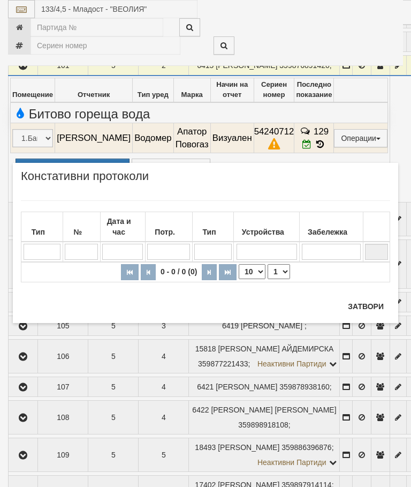
click at [372, 300] on button "Затвори" at bounding box center [366, 306] width 49 height 17
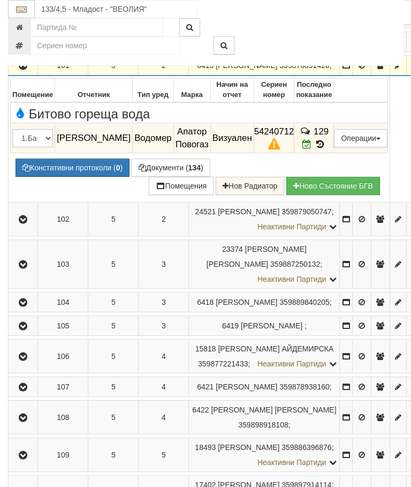
click at [19, 73] on button "button" at bounding box center [23, 65] width 26 height 16
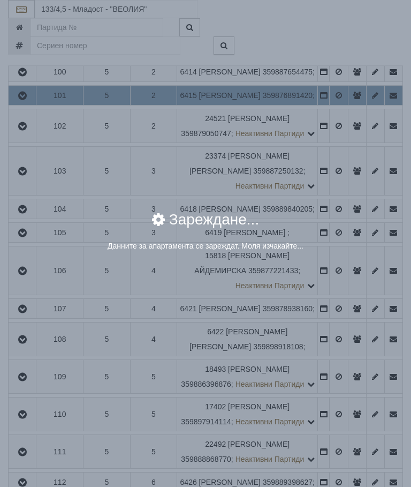
click at [368, 401] on div "× Зареждане... Данните за апартамента се зареждат. Моля изчакайте..." at bounding box center [205, 243] width 411 height 487
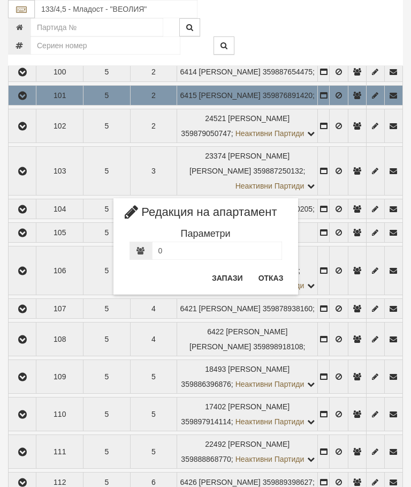
click at [282, 281] on button "Отказ" at bounding box center [271, 277] width 38 height 17
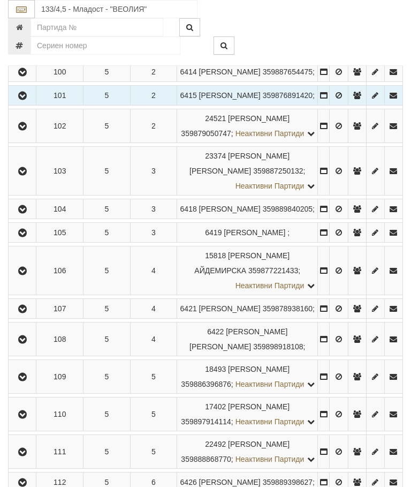
click at [32, 134] on button "button" at bounding box center [22, 126] width 24 height 16
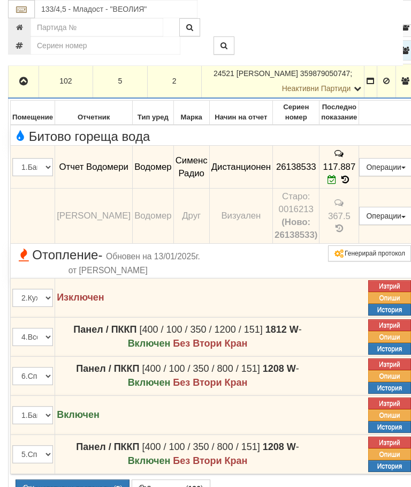
click at [26, 85] on icon "button" at bounding box center [23, 81] width 13 height 7
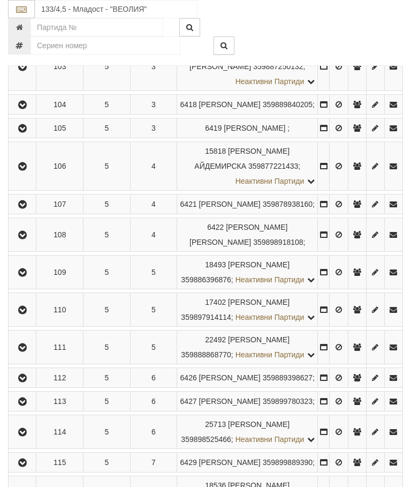
scroll to position [1203, 0]
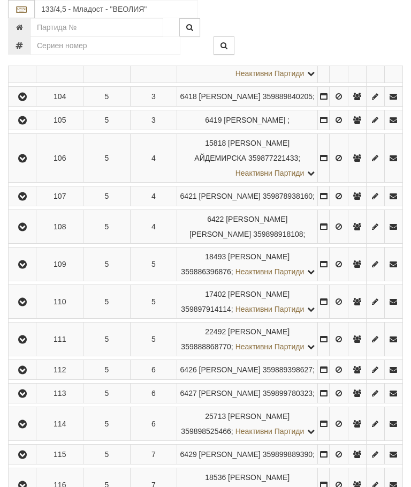
click at [32, 66] on button "button" at bounding box center [22, 58] width 24 height 16
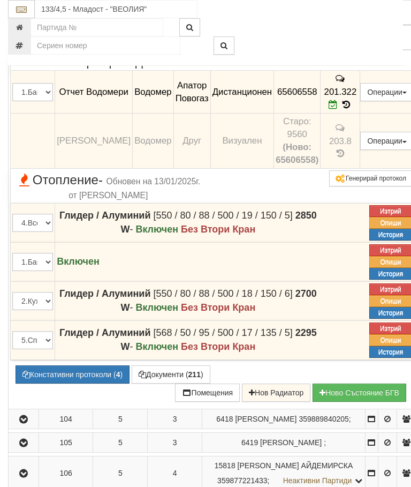
click at [21, 10] on icon "button" at bounding box center [23, 6] width 13 height 7
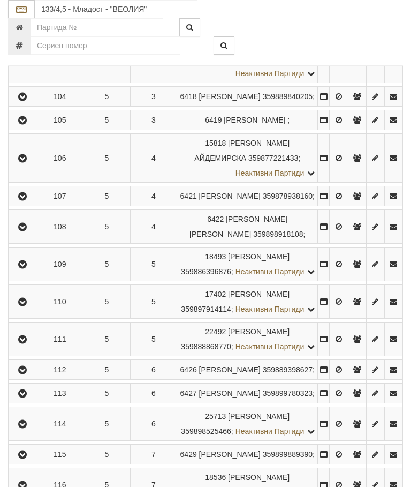
click at [28, 101] on icon "button" at bounding box center [22, 96] width 13 height 7
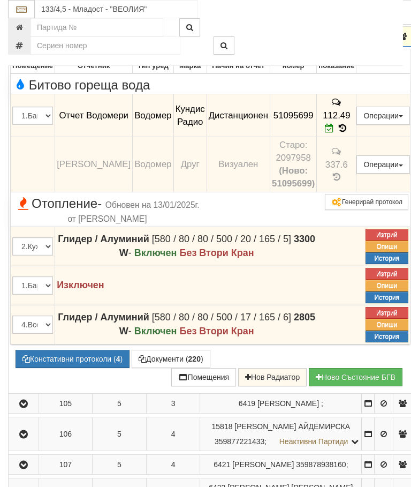
click at [23, 41] on icon "button" at bounding box center [23, 36] width 13 height 7
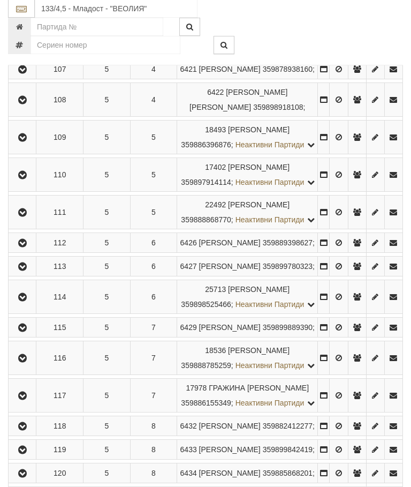
scroll to position [1359, 0]
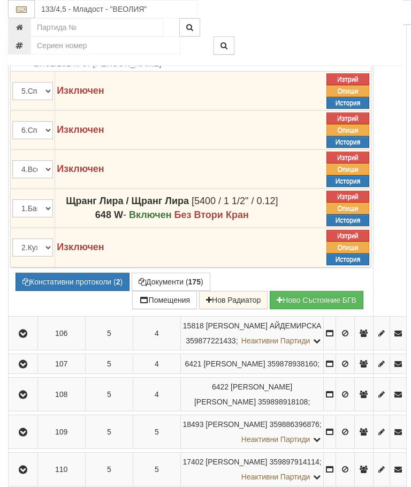
click at [309, 33] on icon at bounding box center [304, 28] width 12 height 9
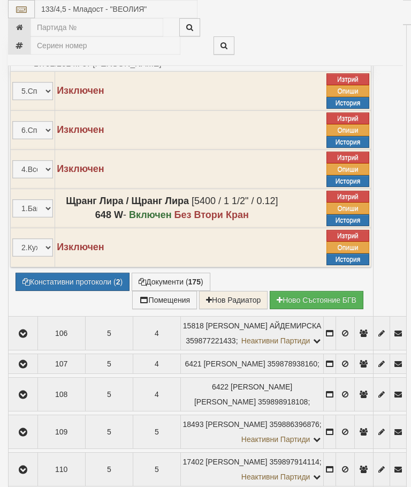
select select "10"
select select "1"
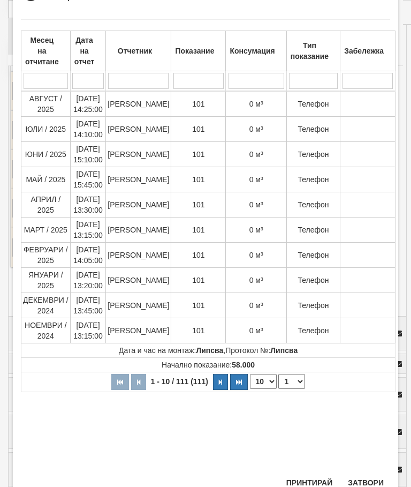
scroll to position [221, 0]
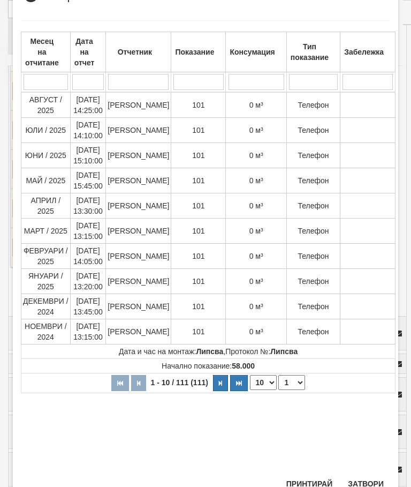
click at [365, 484] on button "Затвори" at bounding box center [366, 483] width 49 height 17
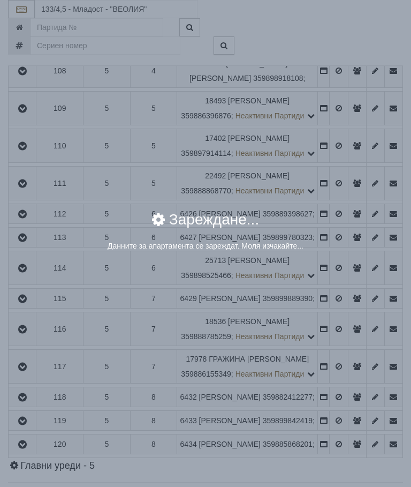
click at [369, 302] on div "× Зареждане... Данните за апартамента се зареждат. Моля изчакайте..." at bounding box center [205, 243] width 411 height 487
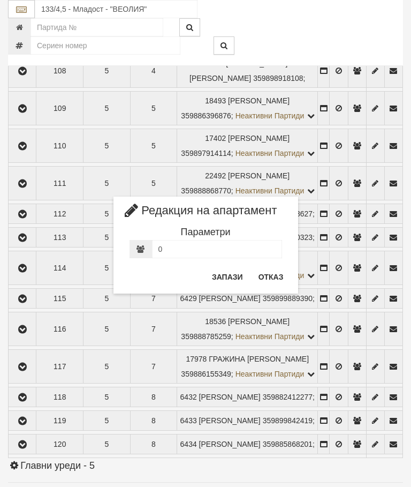
click at [275, 278] on button "Отказ" at bounding box center [271, 276] width 38 height 17
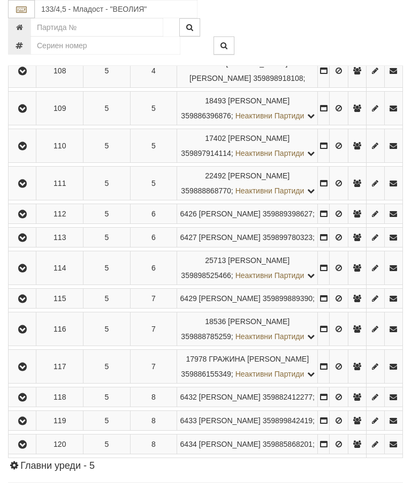
click at [27, 6] on icon "button" at bounding box center [22, 2] width 13 height 7
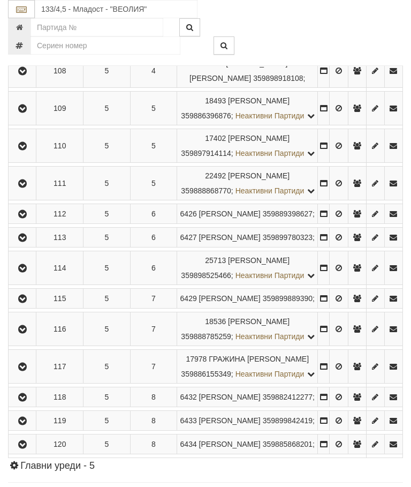
click at [25, 44] on icon "button" at bounding box center [22, 40] width 13 height 7
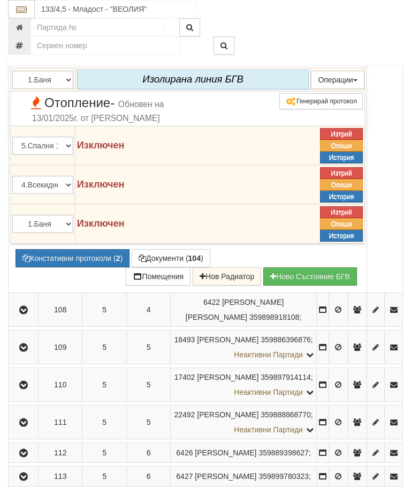
click at [29, 14] on icon "button" at bounding box center [23, 10] width 13 height 7
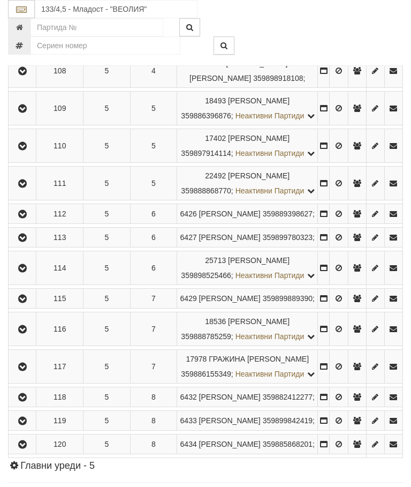
click at [27, 75] on icon "button" at bounding box center [22, 70] width 13 height 7
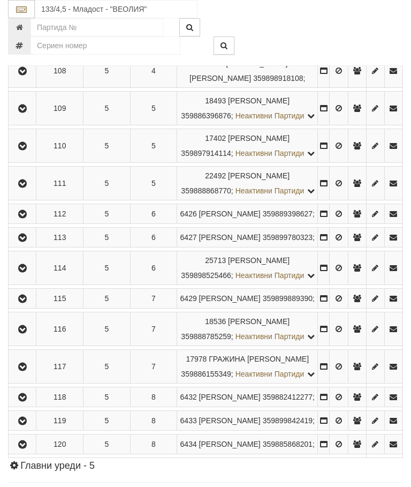
click at [27, 112] on icon "button" at bounding box center [22, 108] width 13 height 7
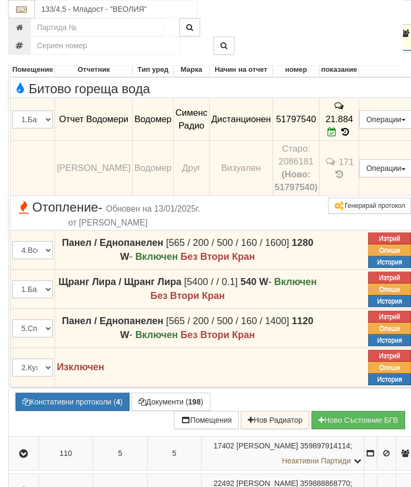
click at [23, 37] on icon "button" at bounding box center [23, 33] width 13 height 7
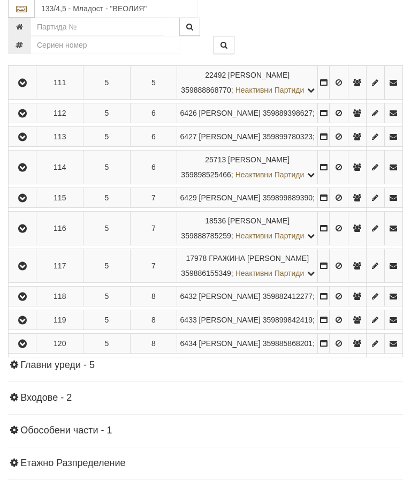
click at [29, 50] on icon "button" at bounding box center [22, 45] width 13 height 7
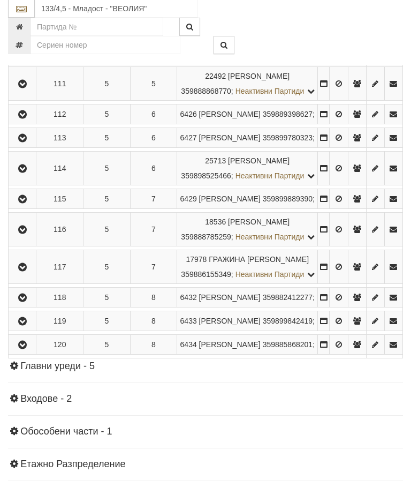
scroll to position [1460, 0]
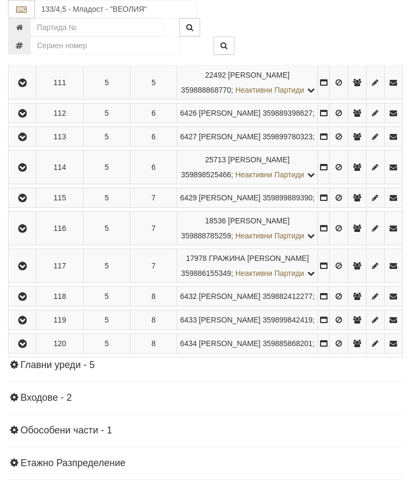
click at [31, 90] on button "button" at bounding box center [22, 82] width 24 height 16
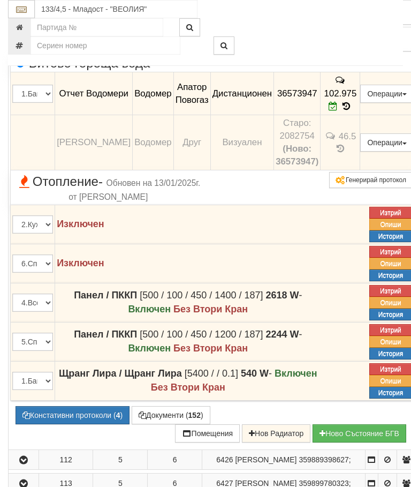
click at [22, 12] on icon "button" at bounding box center [23, 7] width 13 height 7
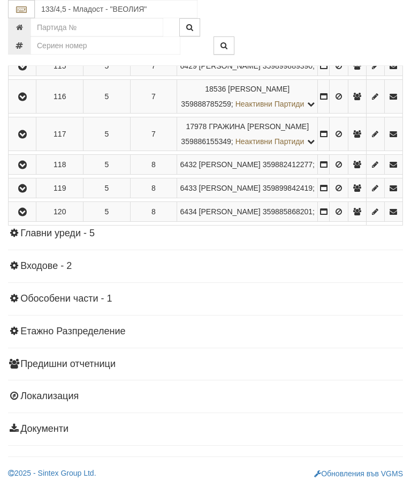
scroll to position [1665, 0]
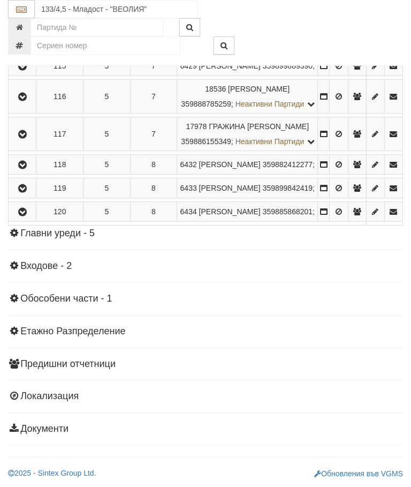
click at [28, 9] on icon "button" at bounding box center [22, 5] width 13 height 7
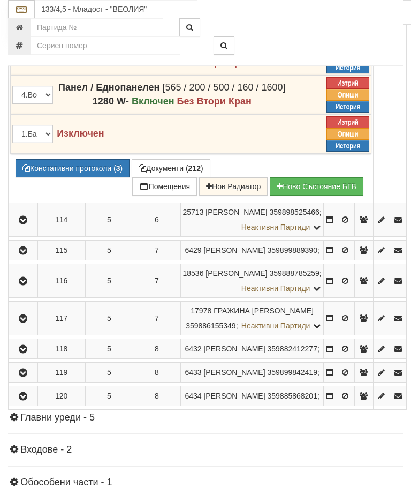
click at [83, 177] on button "Констативни протоколи ( 3 )" at bounding box center [73, 168] width 114 height 18
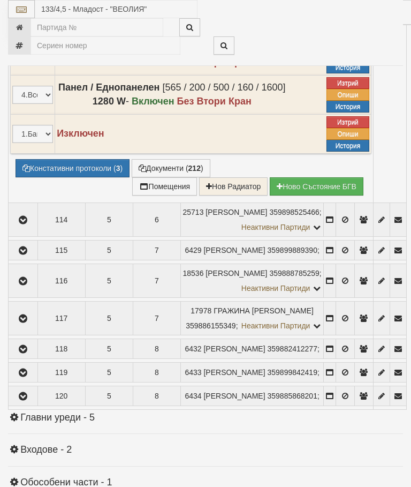
select select "10"
select select "1"
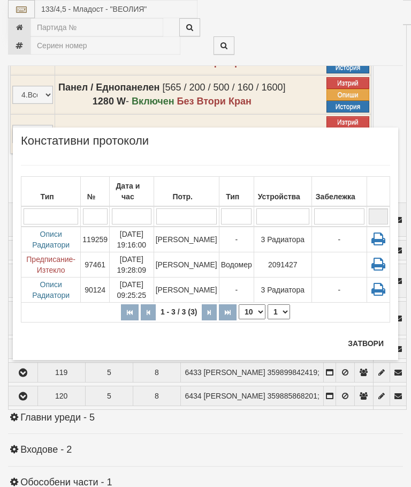
click at [369, 346] on button "Затвори" at bounding box center [366, 343] width 49 height 17
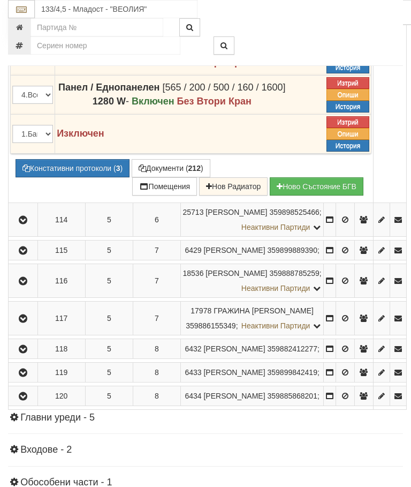
click at [0, 0] on button "Редакция / Протокол" at bounding box center [0, 0] width 0 height 0
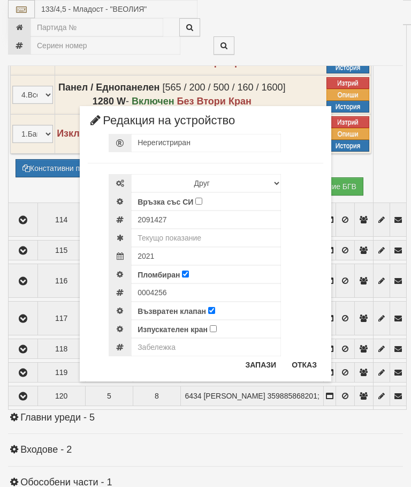
click at [388, 22] on div "× Редакция на устройство Нерегистриран Избери Марка и модел Апатор Повогаз Друг…" at bounding box center [206, 190] width 402 height 381
click at [305, 361] on button "Отказ" at bounding box center [304, 364] width 38 height 17
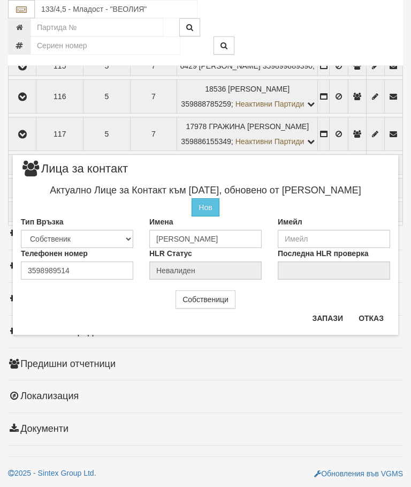
click at [372, 318] on button "Отказ" at bounding box center [371, 317] width 38 height 17
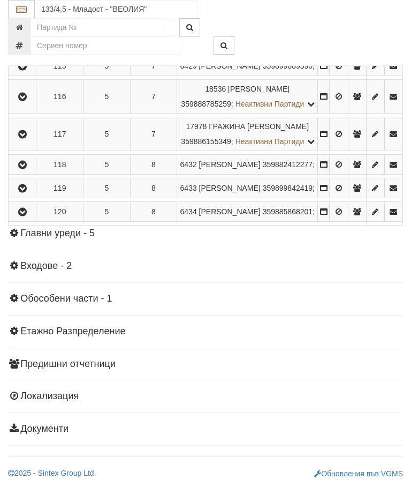
click at [26, 40] on icon "button" at bounding box center [22, 35] width 13 height 7
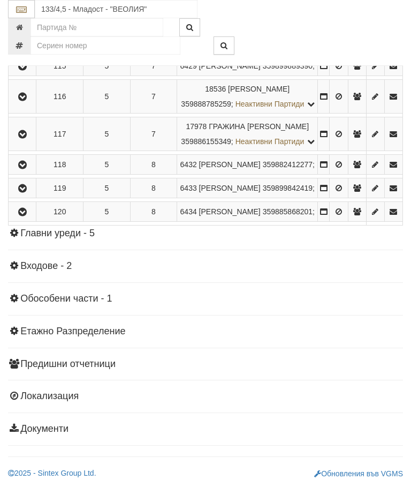
click at [24, 74] on button "button" at bounding box center [22, 66] width 24 height 16
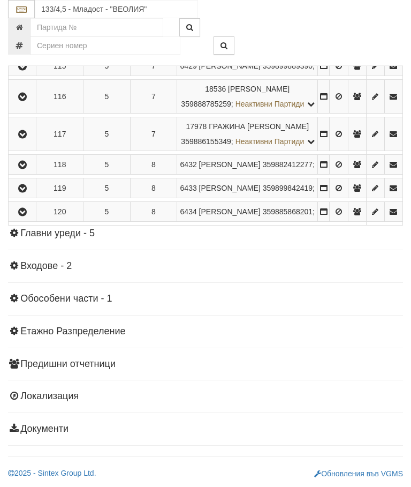
click at [32, 104] on button "button" at bounding box center [22, 96] width 24 height 16
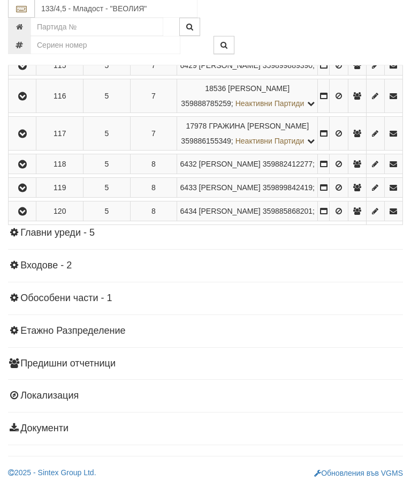
click at [25, 138] on icon "button" at bounding box center [22, 134] width 13 height 7
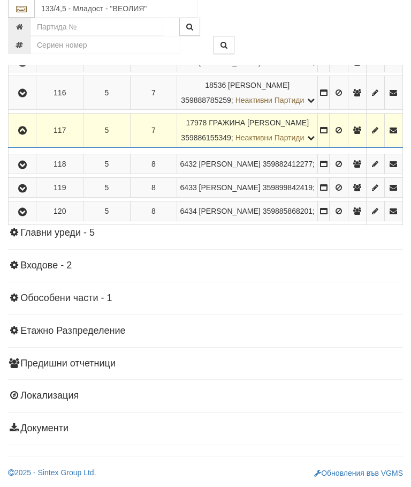
scroll to position [1810, 0]
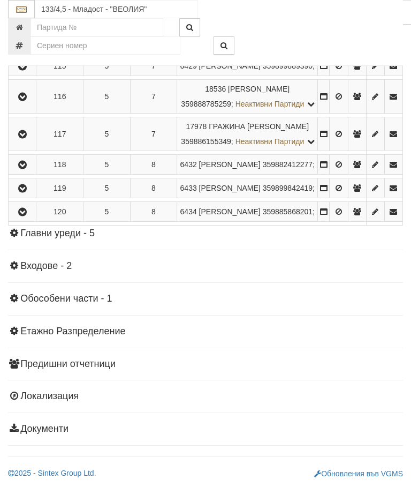
scroll to position [1791, 0]
click at [28, 169] on icon "button" at bounding box center [22, 164] width 13 height 7
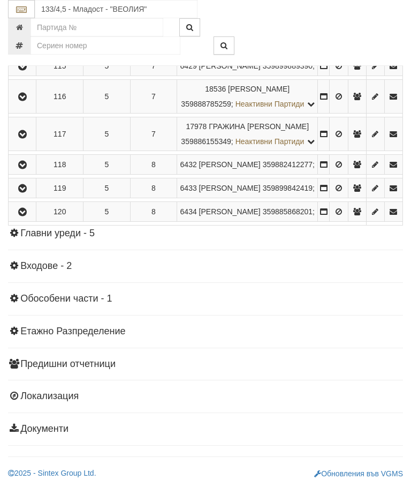
scroll to position [1858, 0]
click at [24, 192] on icon "button" at bounding box center [22, 188] width 13 height 7
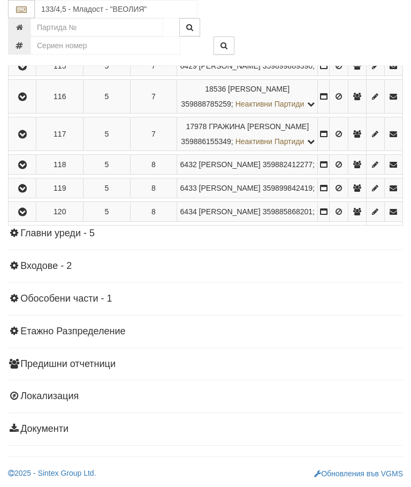
scroll to position [1875, 0]
click at [25, 216] on icon "button" at bounding box center [22, 211] width 13 height 7
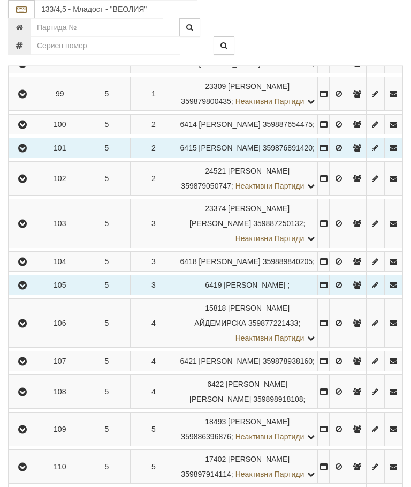
scroll to position [1038, 0]
